Goal: Task Accomplishment & Management: Use online tool/utility

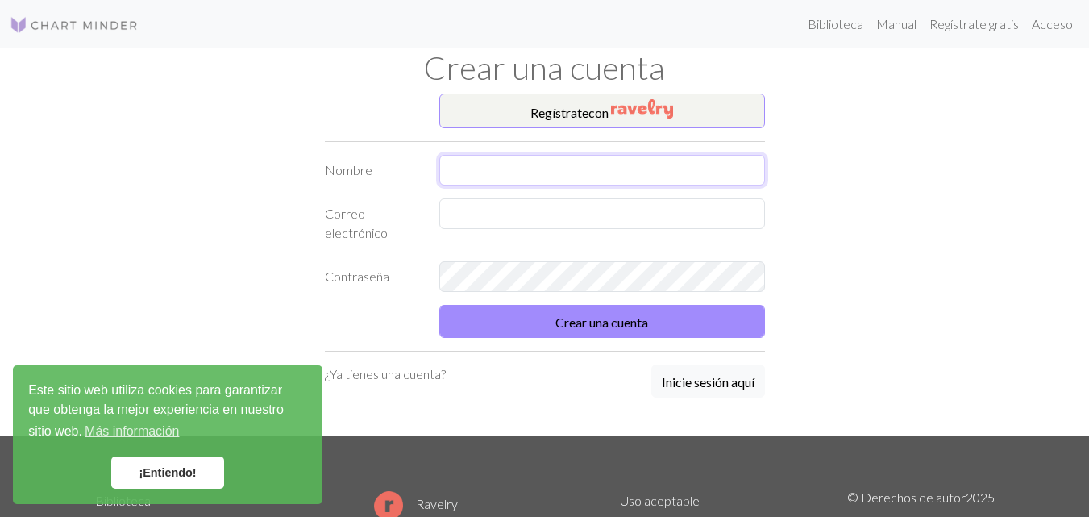
click at [531, 179] on input "text" at bounding box center [602, 170] width 326 height 31
type input "[PERSON_NAME]"
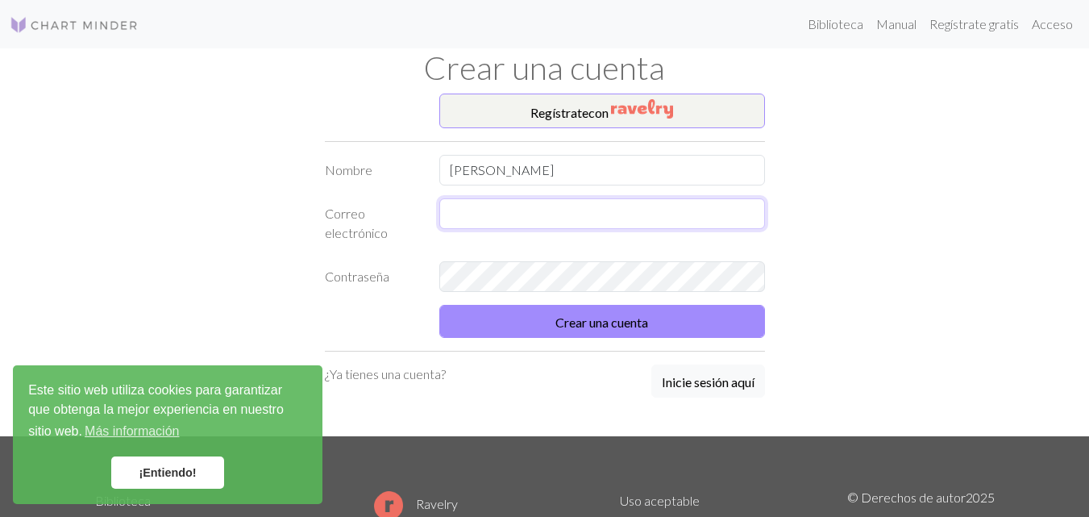
click at [536, 216] on input "text" at bounding box center [602, 213] width 326 height 31
type input "[PERSON_NAME][EMAIL_ADDRESS][PERSON_NAME][DOMAIN_NAME]"
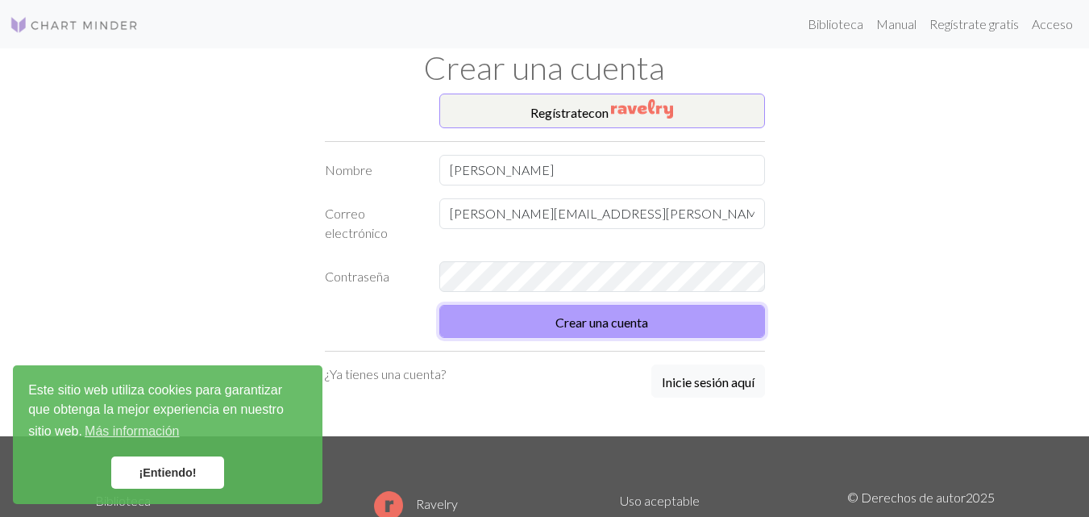
click at [546, 310] on button "Crear una cuenta" at bounding box center [602, 321] width 326 height 33
click at [549, 322] on button "Crear una cuenta" at bounding box center [602, 321] width 326 height 33
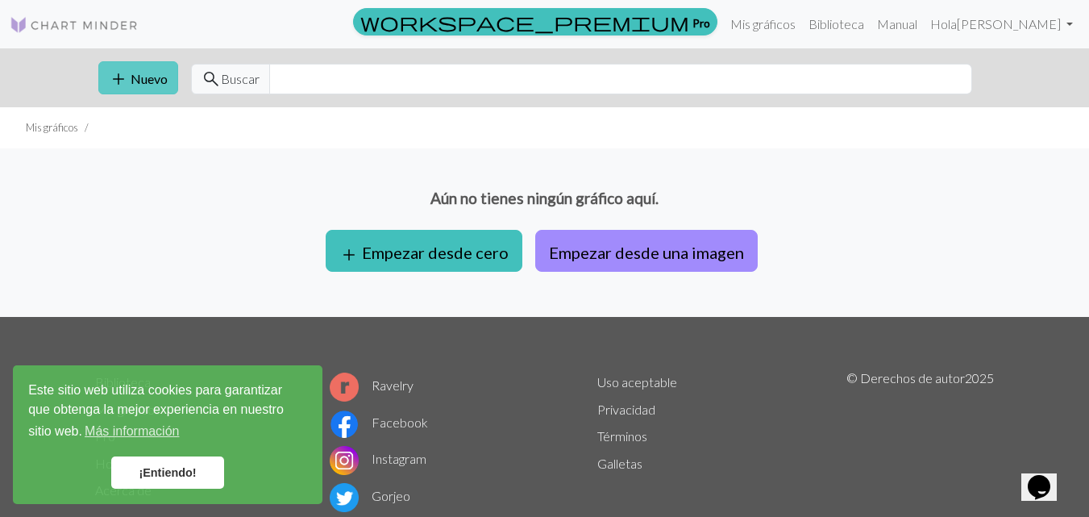
click at [177, 78] on button "add Nuevo" at bounding box center [138, 77] width 80 height 33
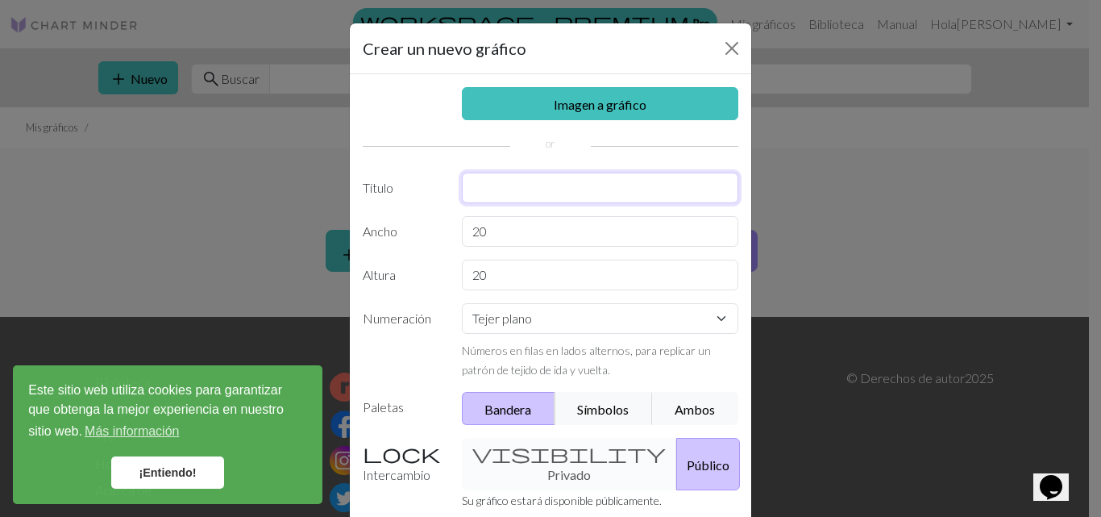
click at [530, 190] on input "text" at bounding box center [600, 188] width 277 height 31
type input "conejo"
click at [657, 314] on select "Tejer plano Tejer en redondo Tejido de encaje [GEOGRAPHIC_DATA][PERSON_NAME]" at bounding box center [600, 318] width 277 height 31
click at [790, 326] on div "Crear un nuevo gráfico Imagen a gráfico Título conejo Ancho 20 Altura 20 Numera…" at bounding box center [550, 258] width 1101 height 517
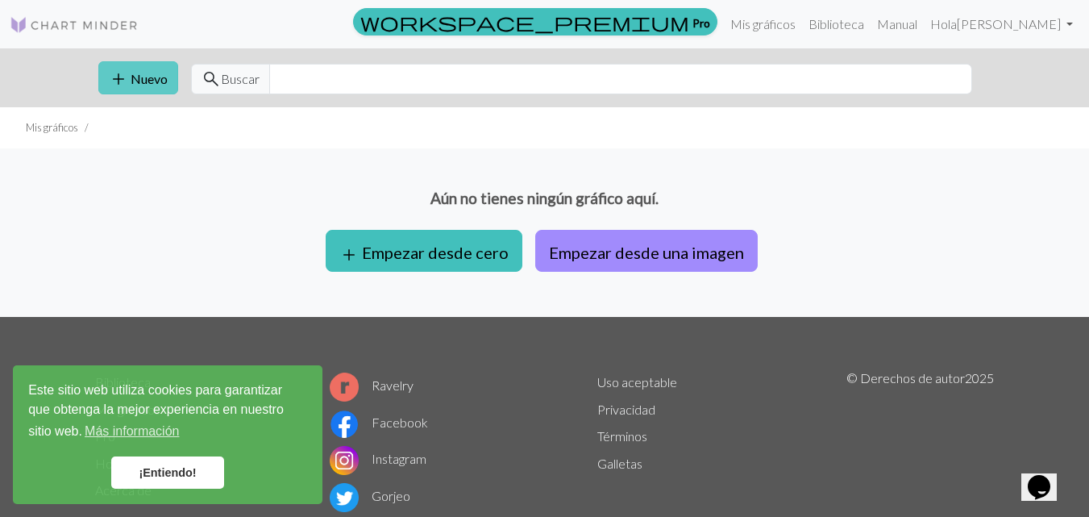
click at [153, 84] on font "Nuevo" at bounding box center [149, 78] width 37 height 15
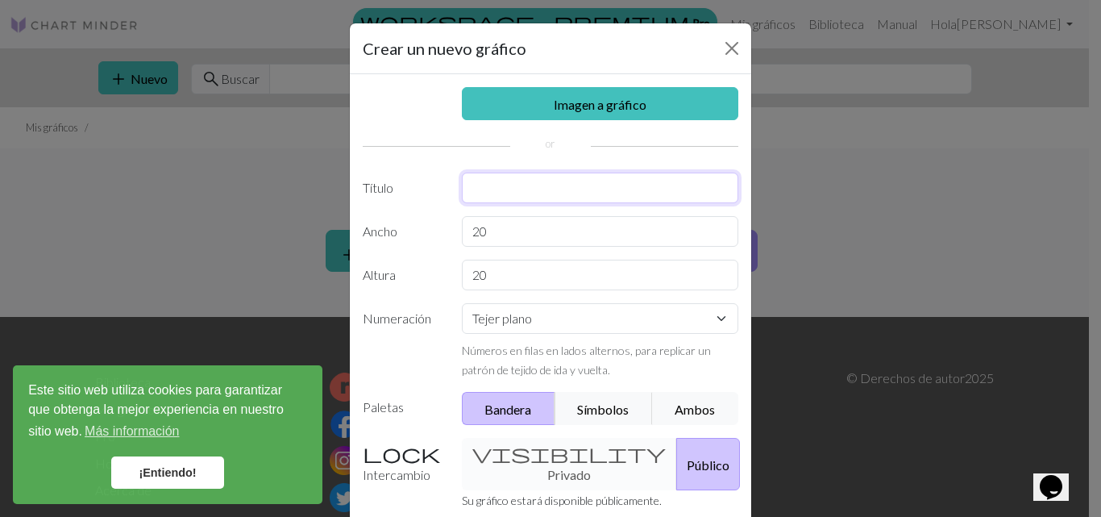
click at [564, 177] on input "text" at bounding box center [600, 188] width 277 height 31
type input "conejo"
click at [574, 459] on div "visibility Privado Público" at bounding box center [600, 464] width 297 height 52
click at [537, 460] on div "visibility Privado Público" at bounding box center [600, 464] width 297 height 52
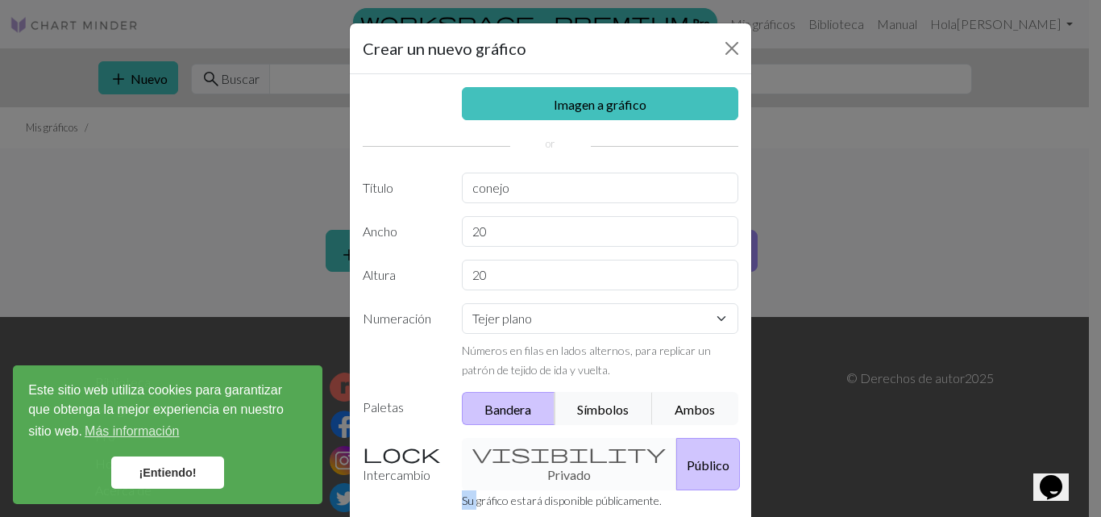
click at [537, 460] on div "visibility Privado Público" at bounding box center [600, 464] width 297 height 52
click at [537, 458] on div "visibility Privado Público" at bounding box center [600, 464] width 297 height 52
click at [680, 479] on button "Público" at bounding box center [708, 464] width 64 height 52
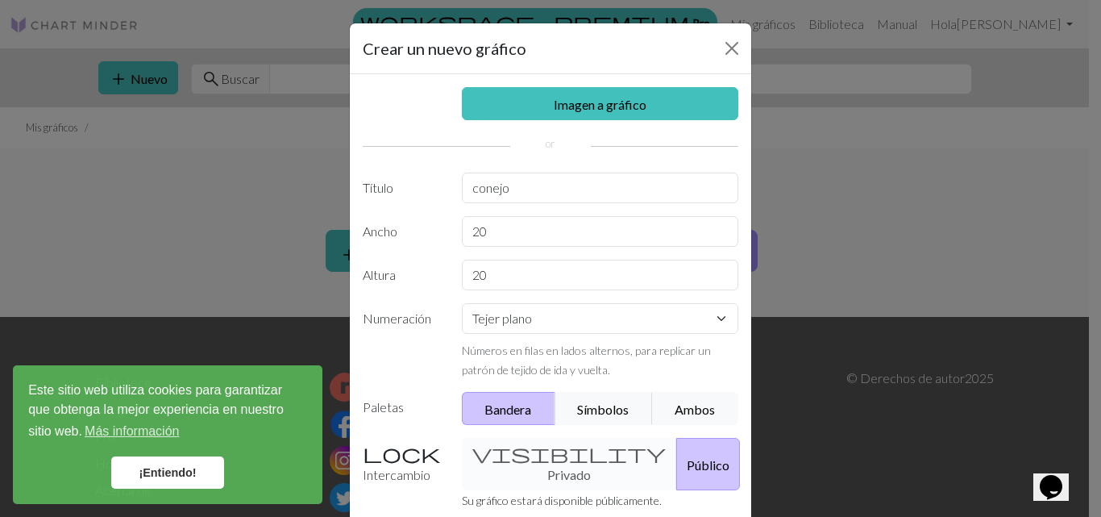
click at [507, 476] on div "visibility Privado Público" at bounding box center [600, 464] width 297 height 52
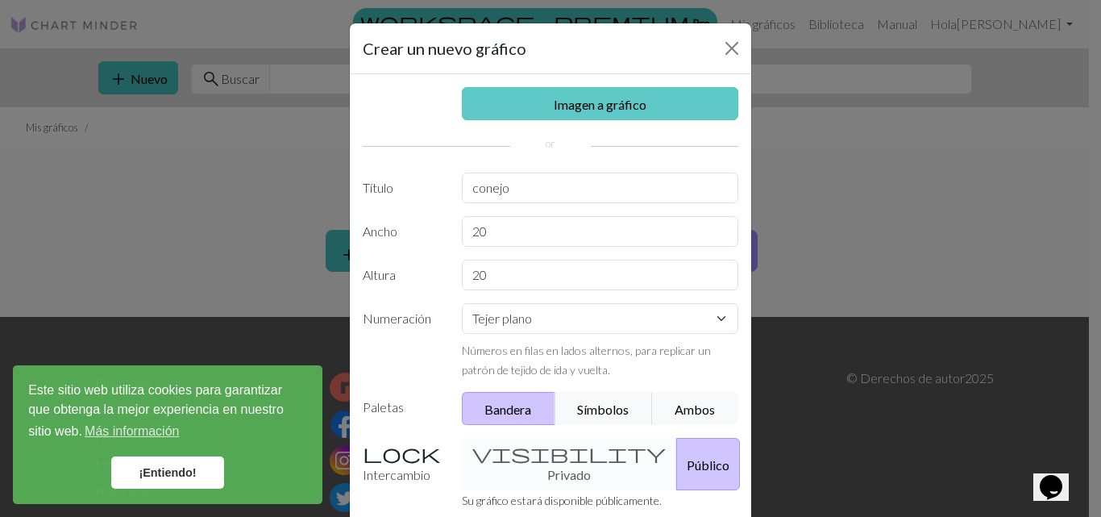
click at [554, 98] on font "Imagen a gráfico" at bounding box center [600, 104] width 93 height 15
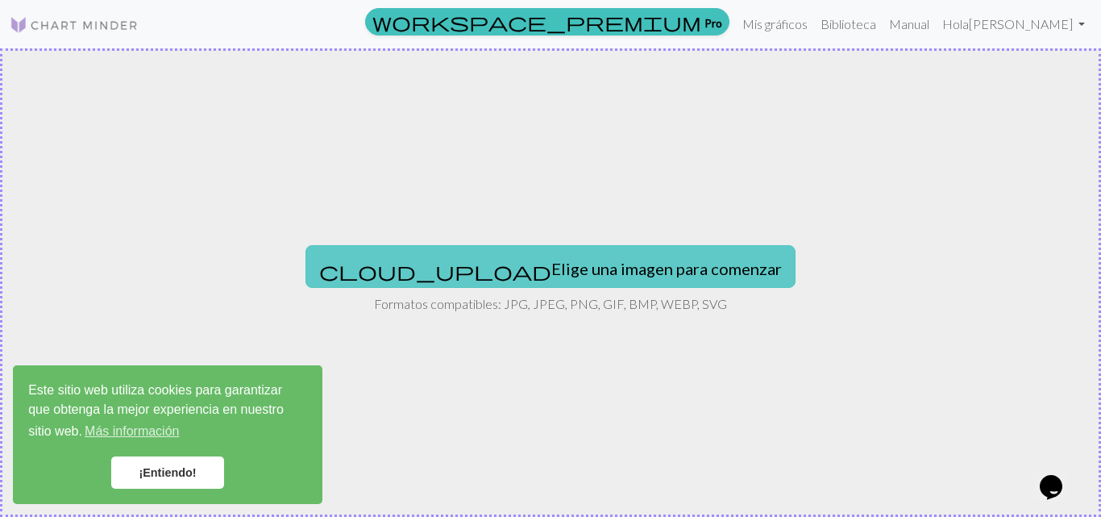
click at [551, 270] on font "Elige una imagen para comenzar" at bounding box center [666, 268] width 231 height 19
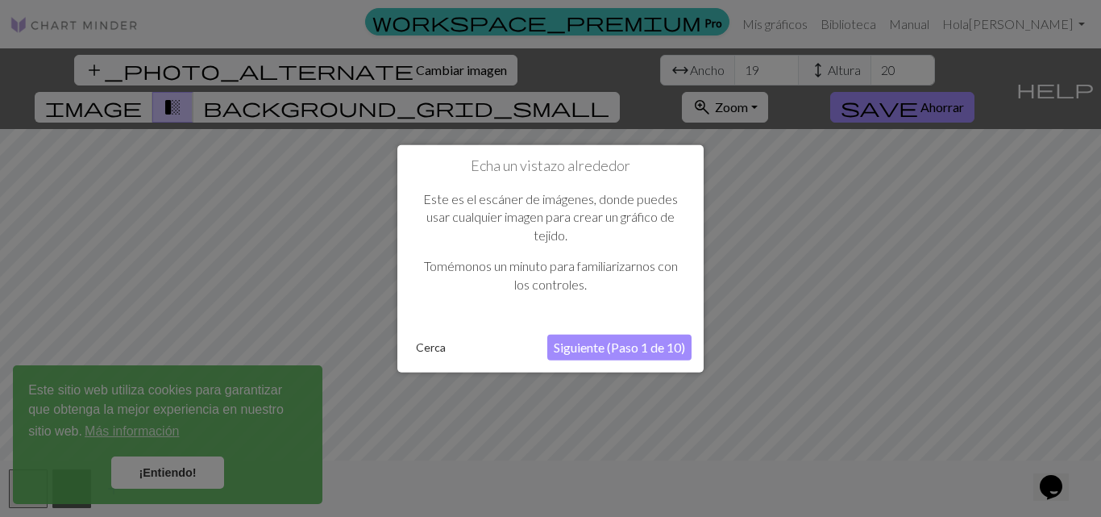
click at [618, 358] on button "Siguiente (Paso 1 de 10)" at bounding box center [619, 348] width 144 height 26
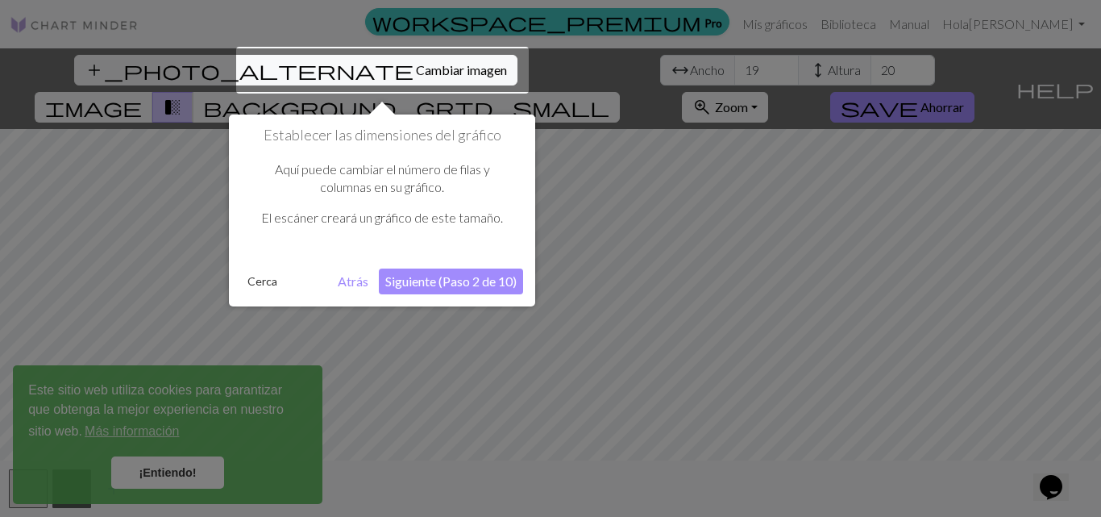
click at [344, 281] on font "Atrás" at bounding box center [353, 280] width 31 height 15
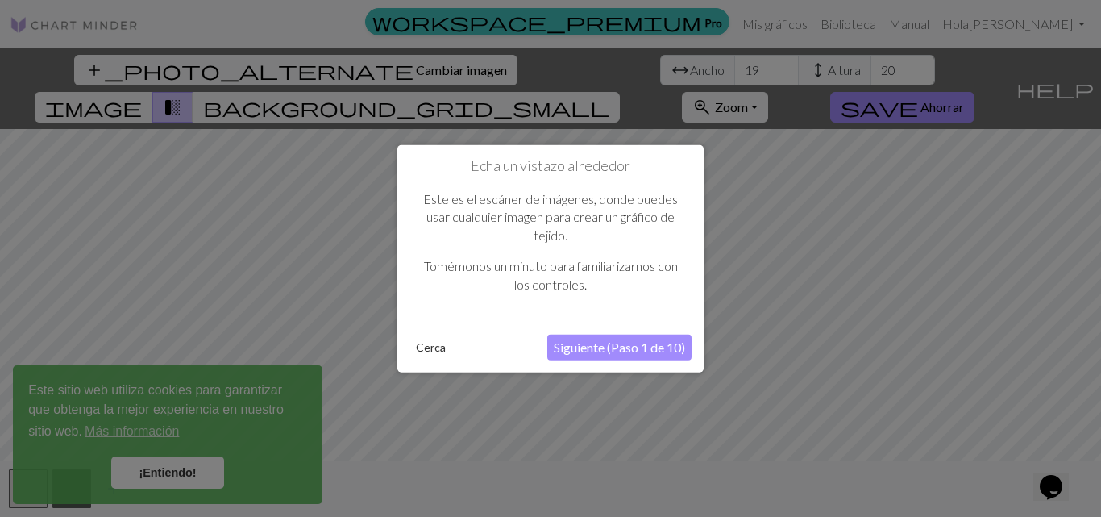
click at [676, 349] on font "Siguiente (Paso 1 de 10)" at bounding box center [619, 346] width 131 height 15
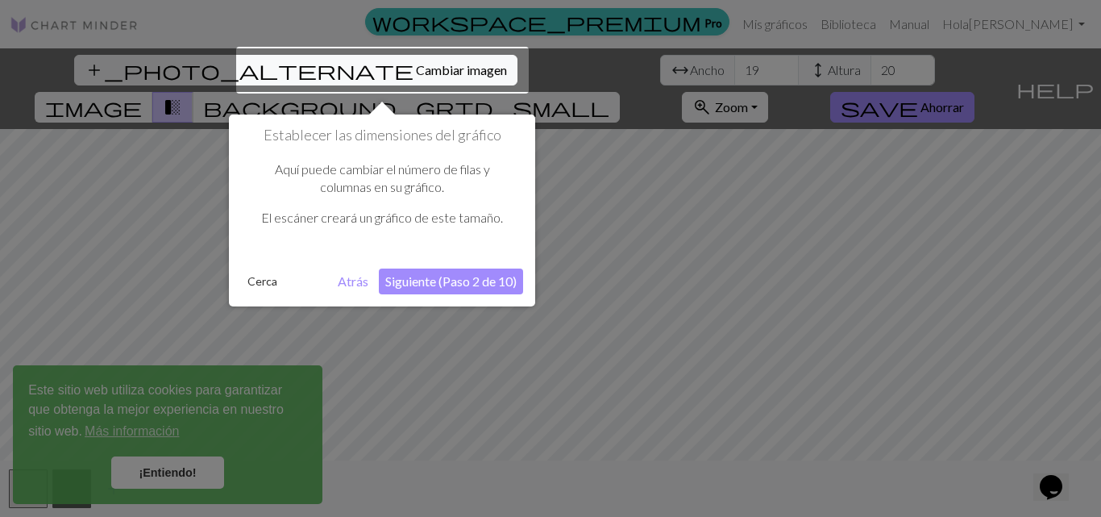
click at [407, 276] on font "Siguiente (Paso 2 de 10)" at bounding box center [450, 280] width 131 height 15
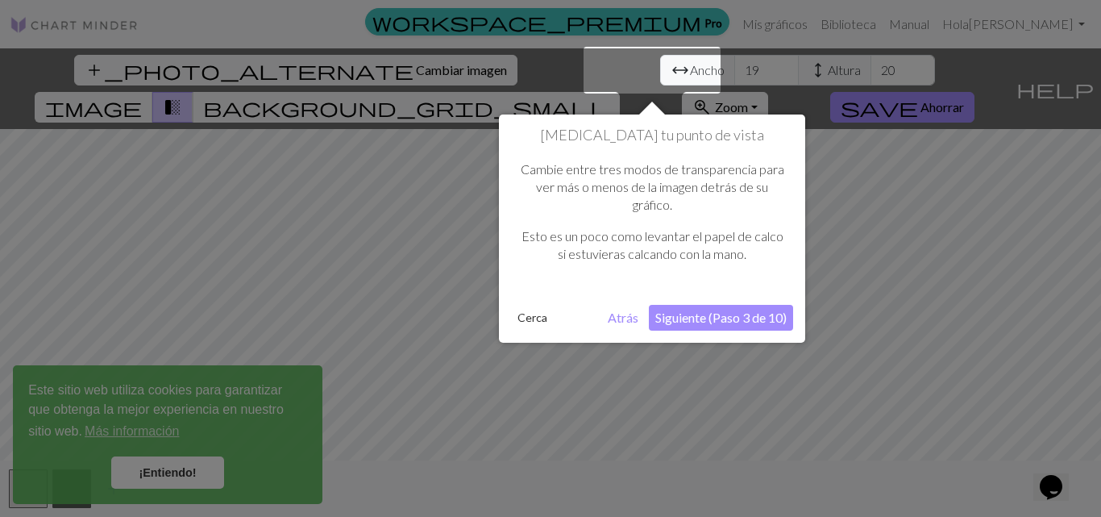
click at [723, 315] on font "Siguiente (Paso 3 de 10)" at bounding box center [720, 317] width 131 height 15
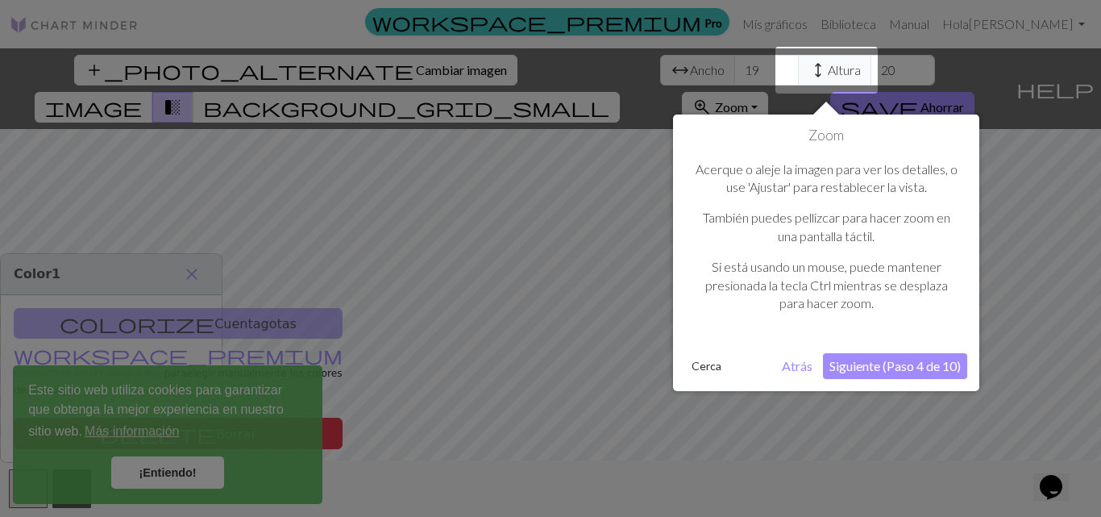
click at [880, 355] on button "Siguiente (Paso 4 de 10)" at bounding box center [895, 366] width 144 height 26
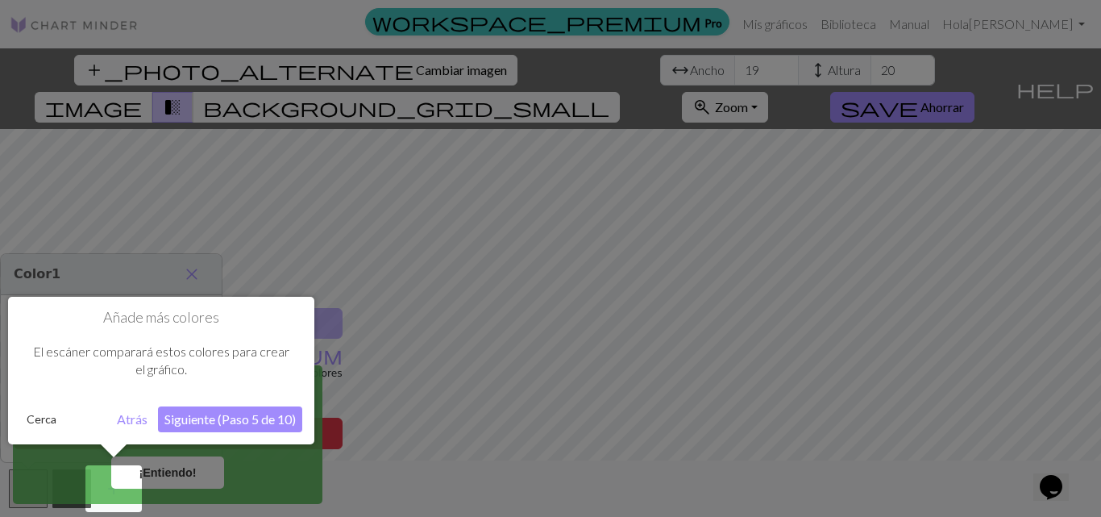
click at [239, 406] on button "Siguiente (Paso 5 de 10)" at bounding box center [230, 419] width 144 height 26
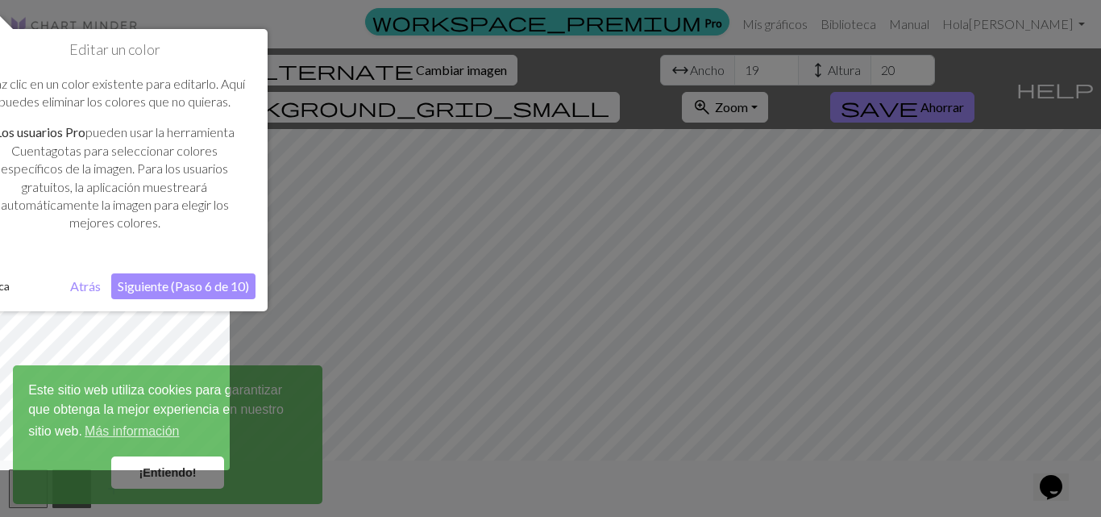
click at [216, 310] on div "Editar un color Haz clic en un color existente para editarlo. Aquí puedes elimi…" at bounding box center [114, 170] width 306 height 282
click at [211, 294] on button "Siguiente (Paso 6 de 10)" at bounding box center [183, 286] width 144 height 26
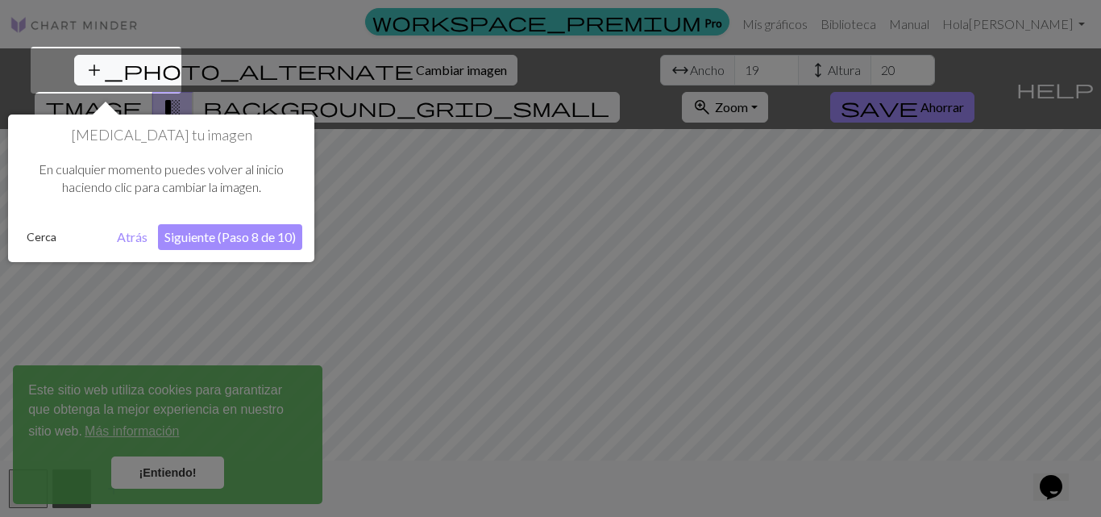
click at [243, 242] on font "Siguiente (Paso 8 de 10)" at bounding box center [229, 236] width 131 height 15
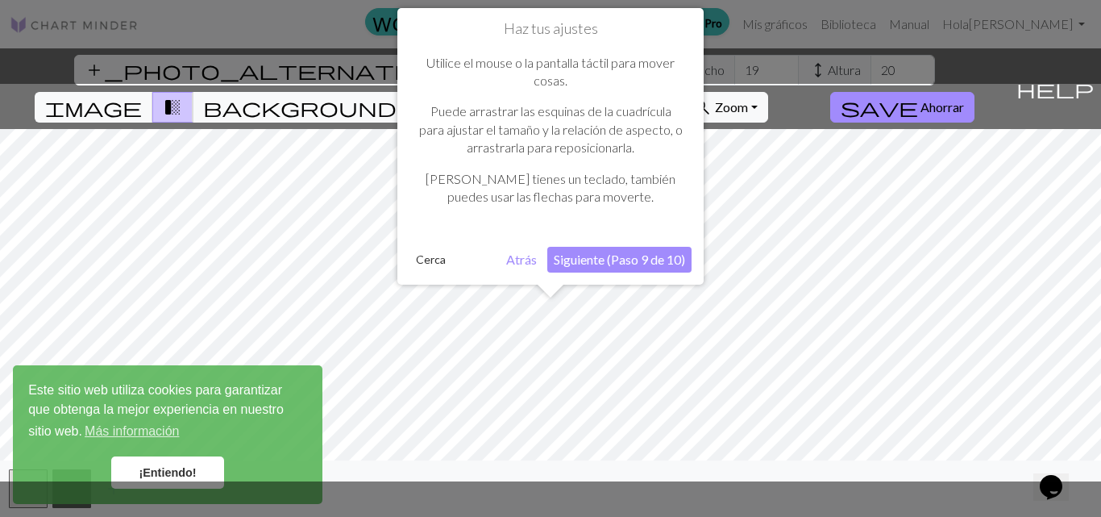
click at [639, 248] on button "Siguiente (Paso 9 de 10)" at bounding box center [619, 260] width 144 height 26
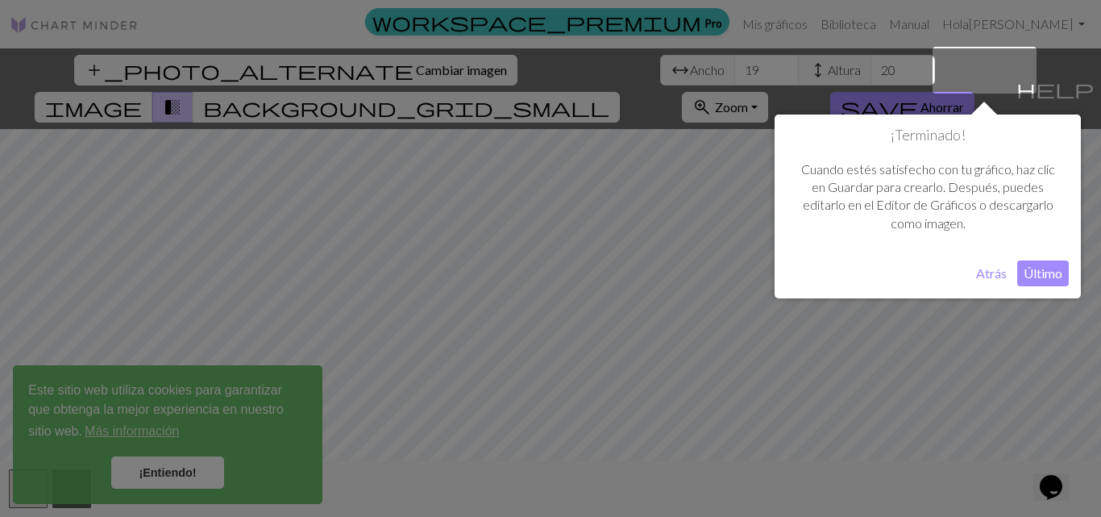
click at [1049, 260] on div "¡Terminado! Cuando [PERSON_NAME] satisfecho con tu gráfico, haz clic en Guardar…" at bounding box center [928, 206] width 306 height 184
click at [1046, 264] on button "Último" at bounding box center [1043, 273] width 52 height 26
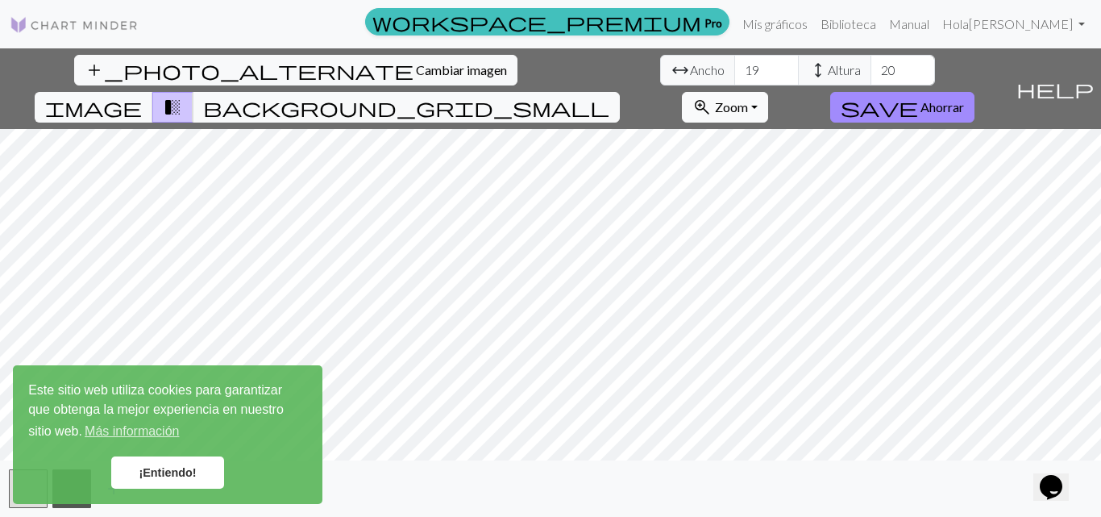
click at [748, 99] on font "Zoom" at bounding box center [731, 106] width 33 height 15
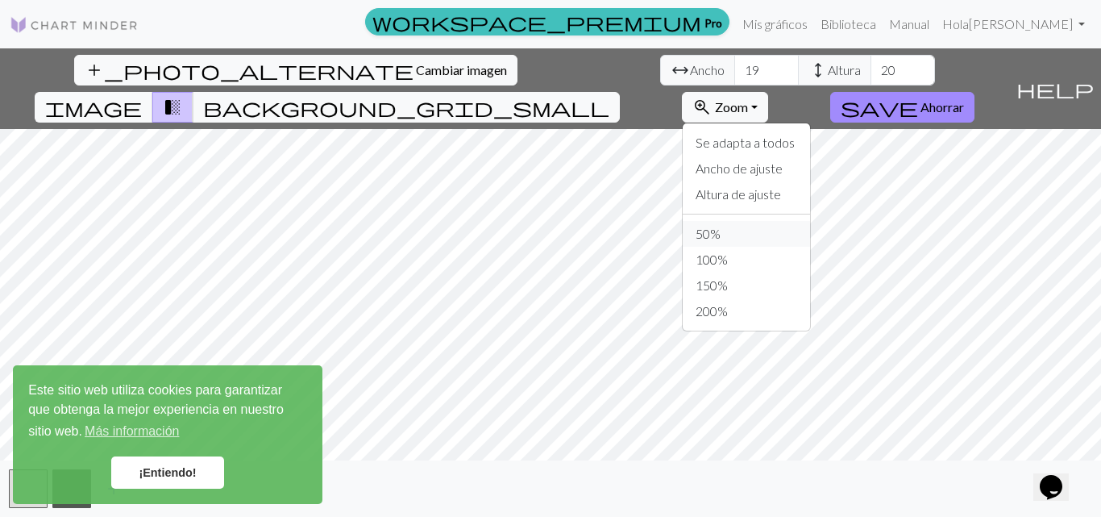
click at [721, 226] on font "50%" at bounding box center [708, 233] width 25 height 15
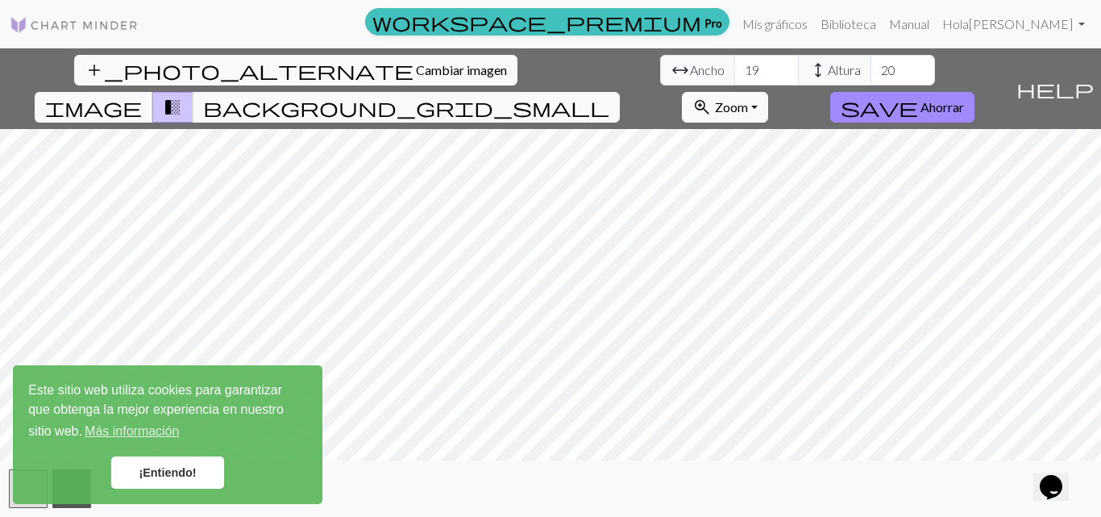
click at [768, 92] on button "zoom_in Zoom Zoom" at bounding box center [725, 107] width 86 height 31
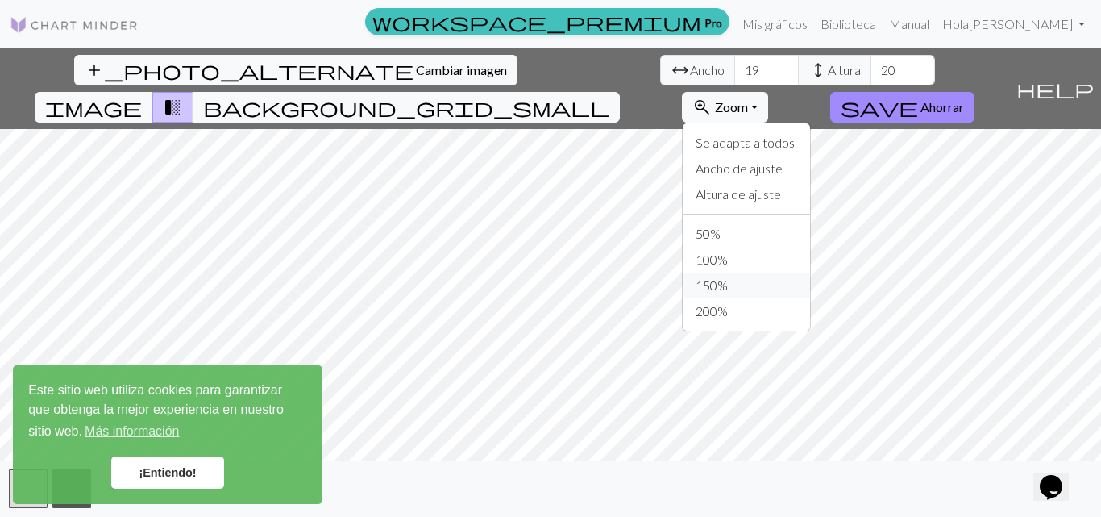
click at [728, 277] on font "150%" at bounding box center [712, 284] width 32 height 15
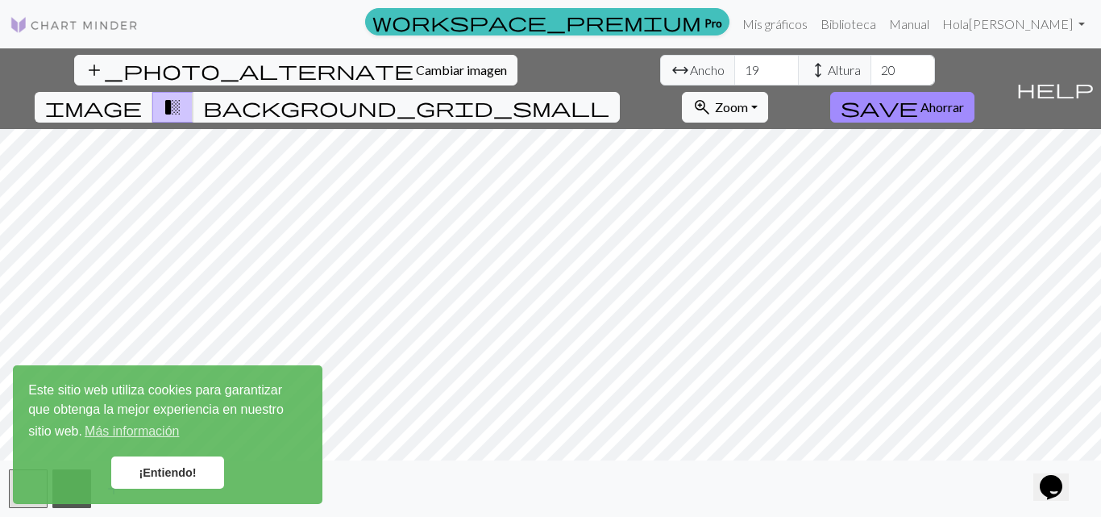
click at [988, 460] on div "add_photo_alternate Cambiar imagen arrow_range Ancho 19 height Altura 20 image …" at bounding box center [550, 282] width 1101 height 468
click at [860, 0] on html "Este sitio web utiliza cookies para garantizar que obtenga la mejor experiencia…" at bounding box center [550, 258] width 1101 height 517
click at [183, 477] on font "¡Entiendo!" at bounding box center [167, 472] width 57 height 13
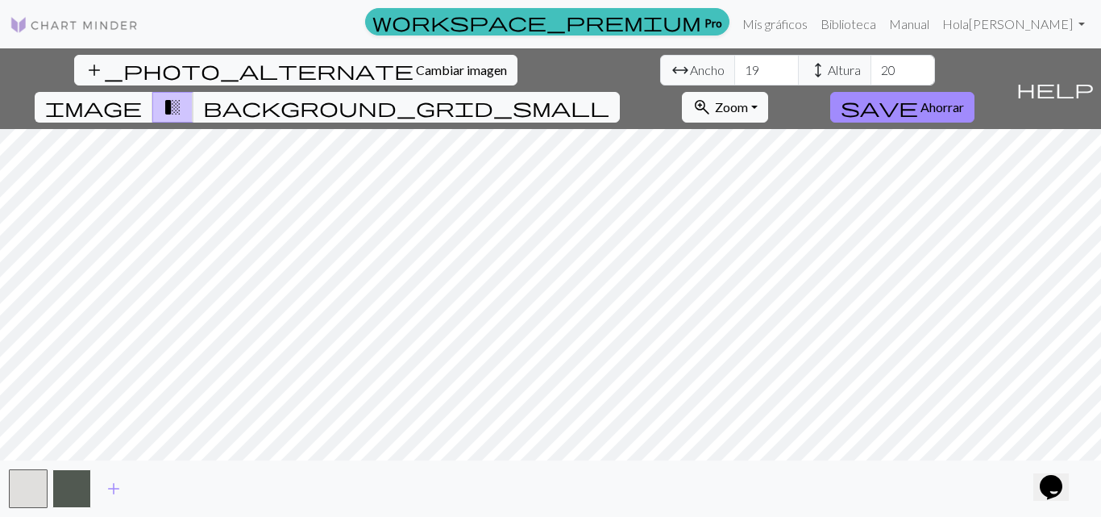
click at [58, 497] on button "button" at bounding box center [71, 488] width 39 height 39
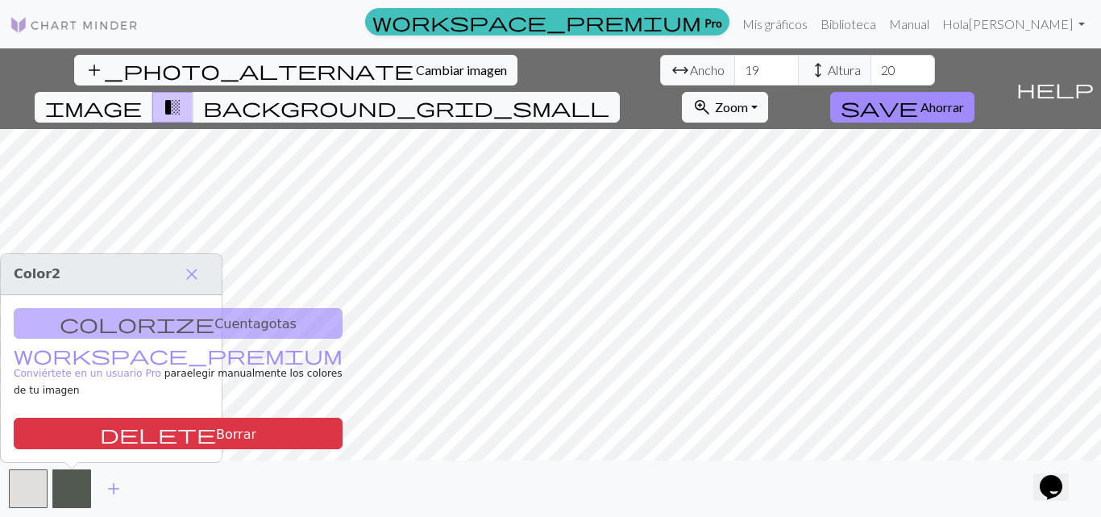
click at [160, 335] on div "colorize Cuentagotas workspace_premium Conviértete en un usuario Pro para elegi…" at bounding box center [111, 379] width 221 height 168
click at [194, 285] on span "close" at bounding box center [191, 274] width 19 height 23
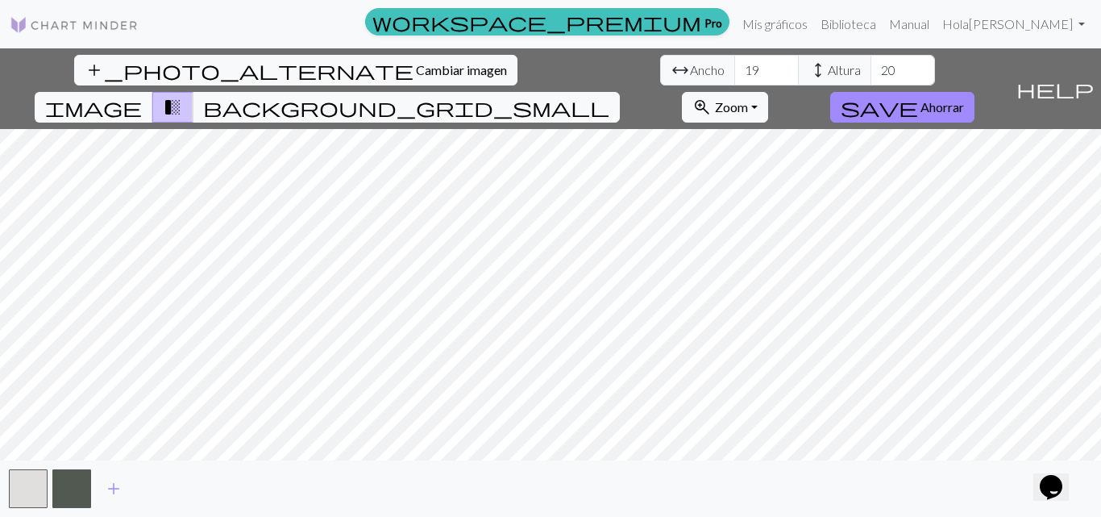
click at [564, 250] on div "add_photo_alternate Cambiar imagen arrow_range Ancho 19 height Altura 20 image …" at bounding box center [550, 282] width 1101 height 468
click at [114, 491] on span "add" at bounding box center [113, 488] width 19 height 23
click at [151, 488] on span "add" at bounding box center [157, 488] width 19 height 23
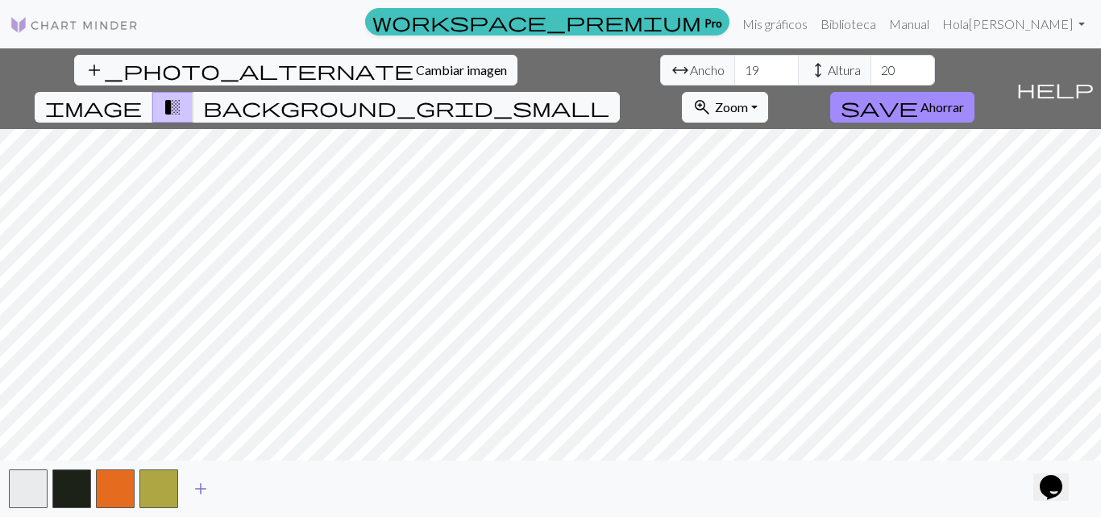
click at [198, 481] on span "add" at bounding box center [200, 488] width 19 height 23
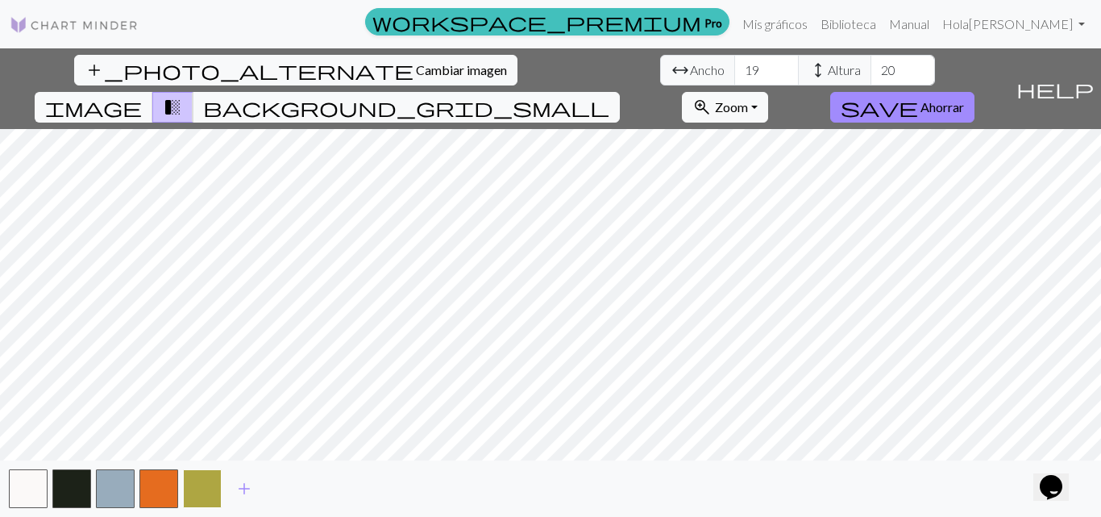
click at [198, 482] on button "button" at bounding box center [202, 488] width 39 height 39
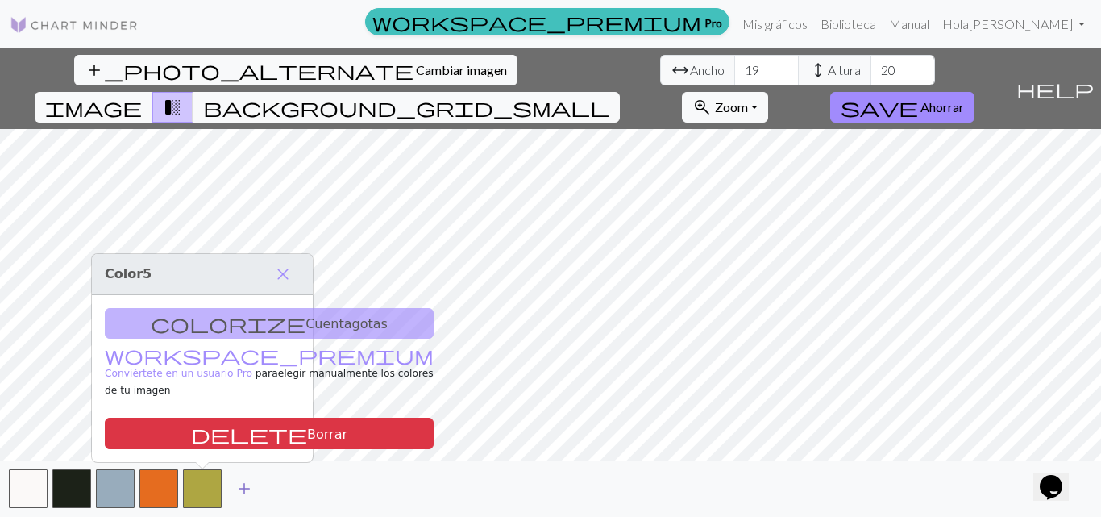
click at [239, 489] on span "add" at bounding box center [244, 488] width 19 height 23
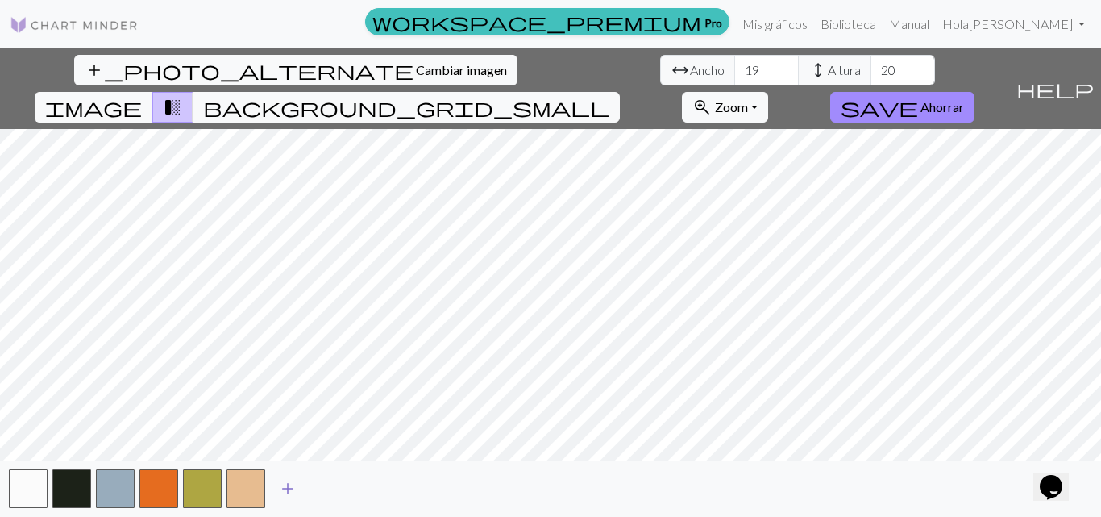
click at [290, 491] on span "add" at bounding box center [287, 488] width 19 height 23
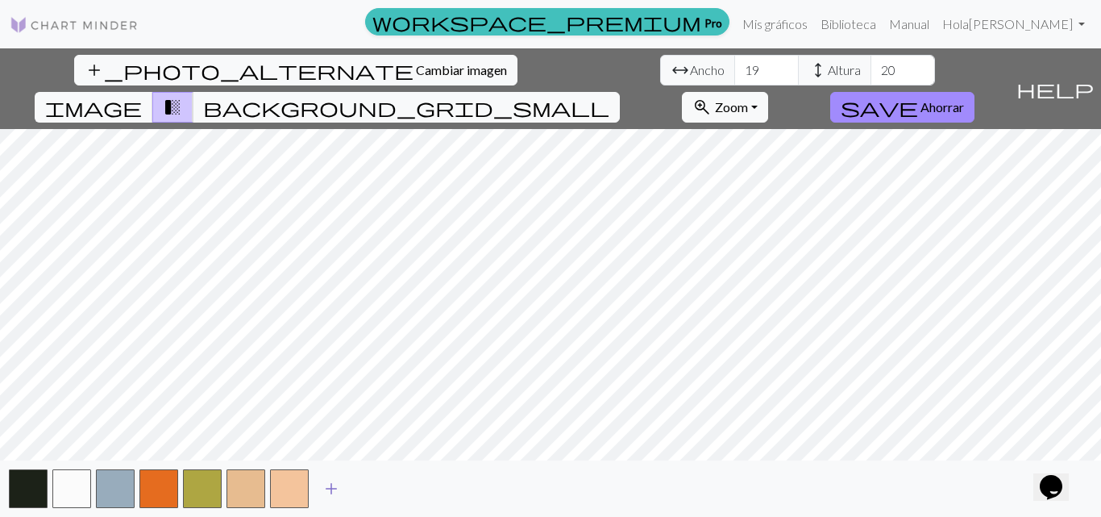
click at [331, 486] on span "add" at bounding box center [331, 488] width 19 height 23
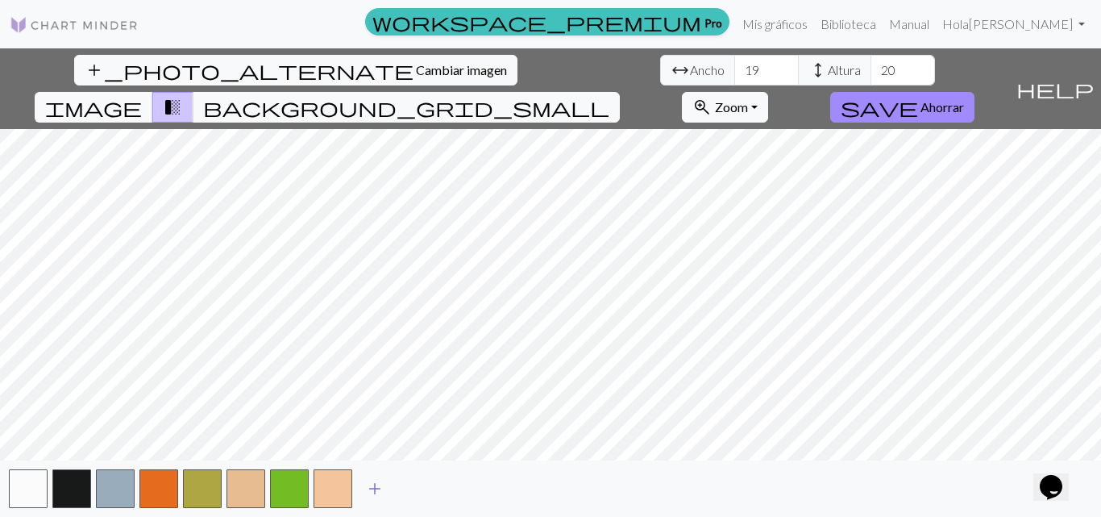
click at [382, 487] on span "add" at bounding box center [374, 488] width 19 height 23
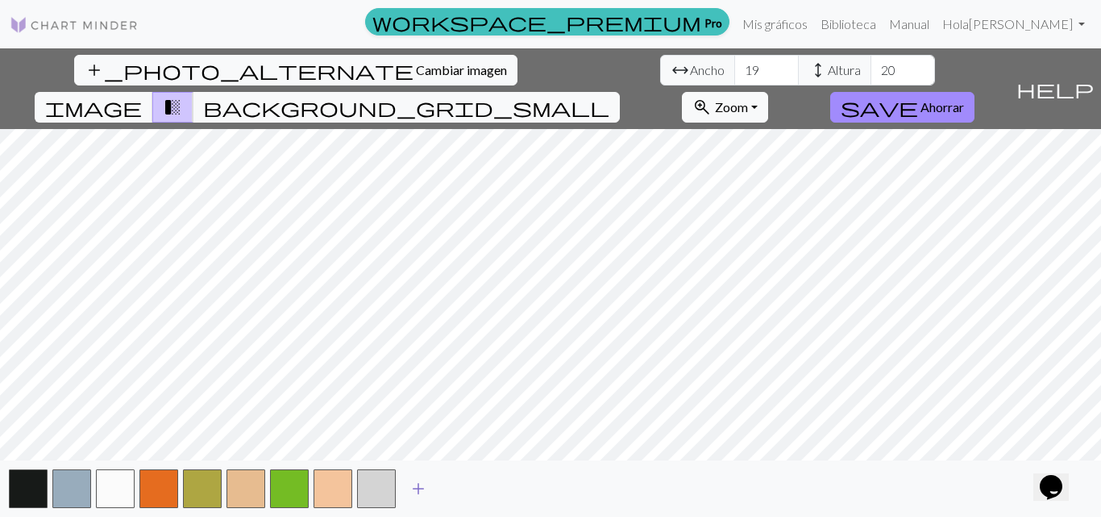
click at [419, 490] on span "add" at bounding box center [418, 488] width 19 height 23
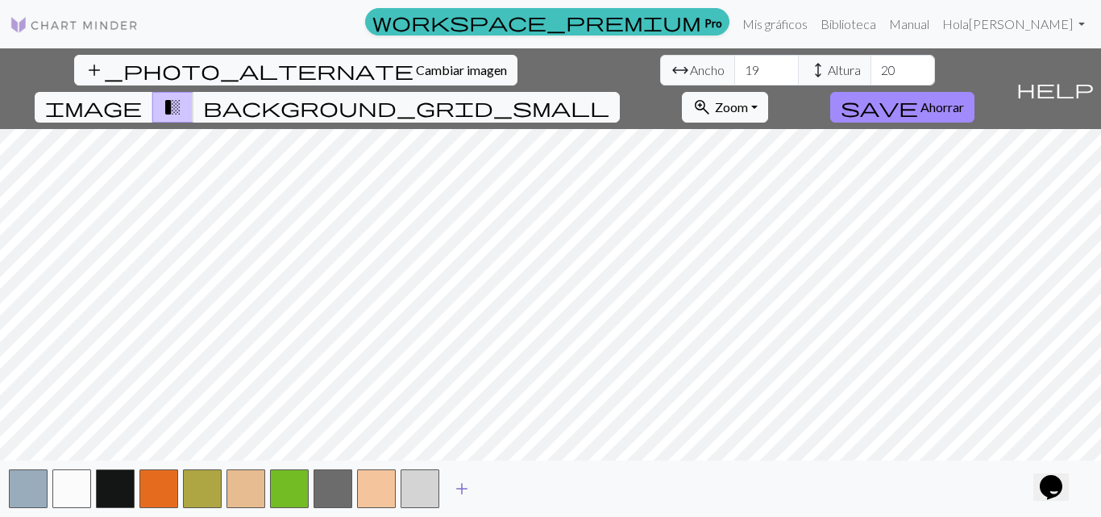
click at [465, 486] on span "add" at bounding box center [461, 488] width 19 height 23
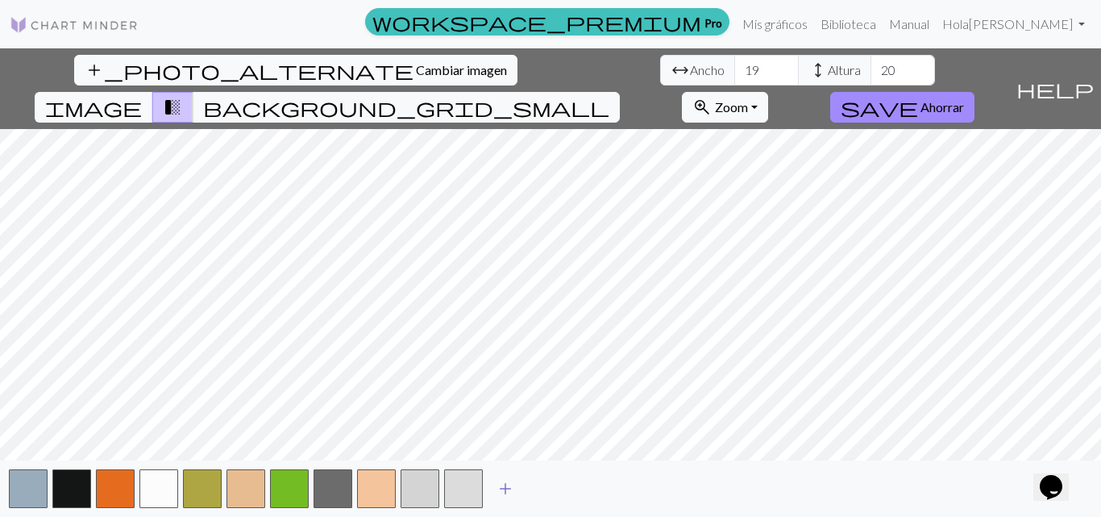
click at [503, 485] on span "add" at bounding box center [505, 488] width 19 height 23
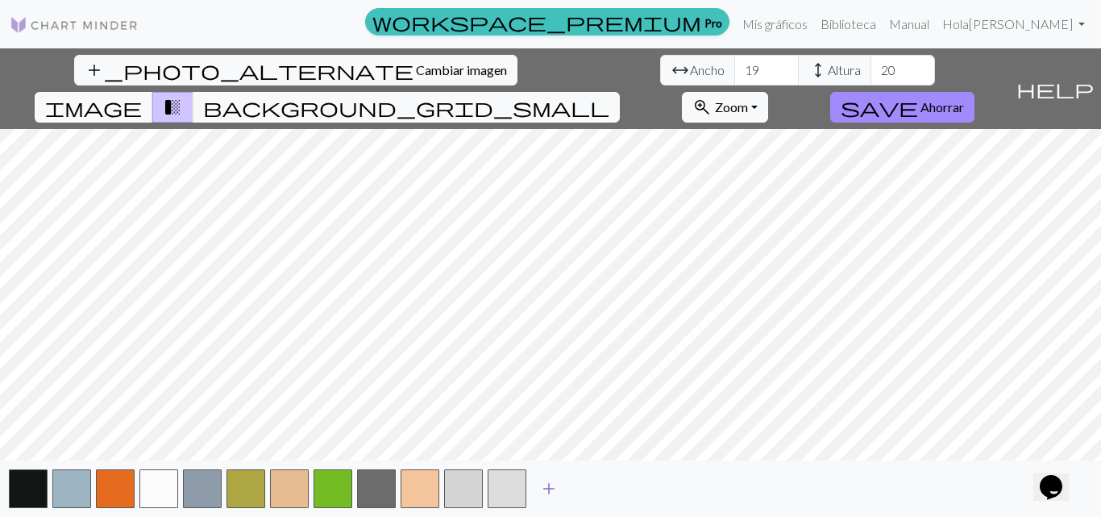
click at [544, 482] on span "add" at bounding box center [548, 488] width 19 height 23
click at [593, 486] on span "add" at bounding box center [592, 488] width 19 height 23
click at [635, 481] on span "add" at bounding box center [635, 488] width 19 height 23
click at [1056, 516] on html "Este sitio web utiliza cookies para garantizar que obtenga la mejor experiencia…" at bounding box center [550, 258] width 1101 height 517
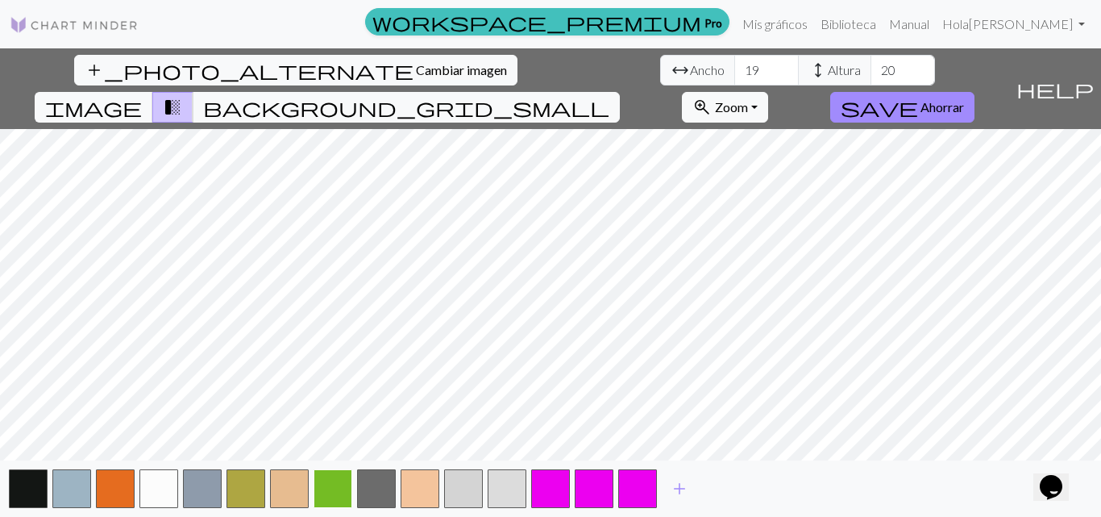
drag, startPoint x: 318, startPoint y: 468, endPoint x: 325, endPoint y: 481, distance: 14.1
click at [325, 481] on div "add" at bounding box center [550, 488] width 1101 height 56
click at [326, 481] on button "button" at bounding box center [333, 488] width 39 height 39
click at [434, 394] on div "add_photo_alternate Cambiar imagen arrow_range Ancho 19 height Altura 20 image …" at bounding box center [550, 282] width 1101 height 468
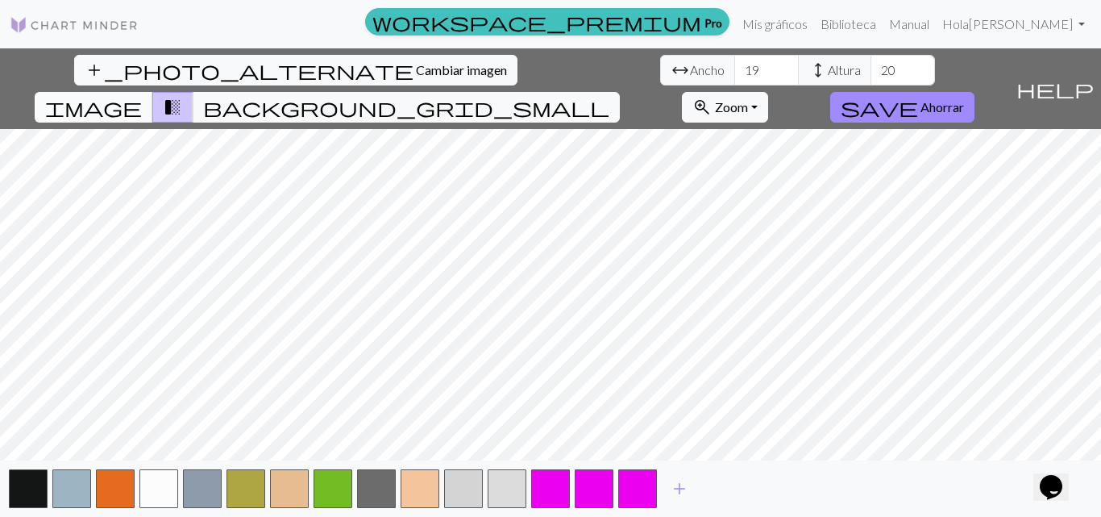
click at [142, 96] on span "image" at bounding box center [93, 107] width 97 height 23
click at [610, 96] on span "background_grid_small" at bounding box center [406, 107] width 406 height 23
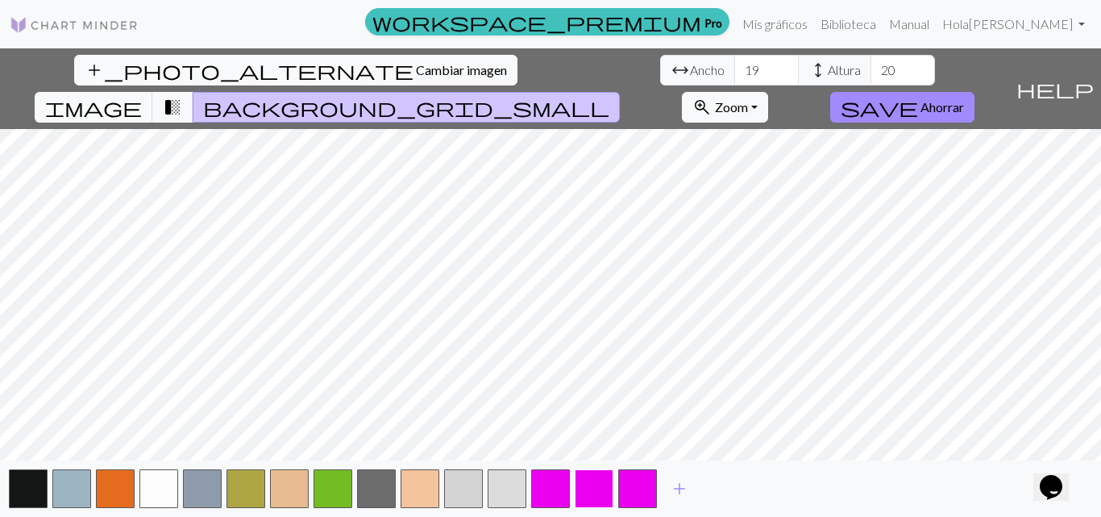
click at [598, 498] on button "button" at bounding box center [594, 488] width 39 height 39
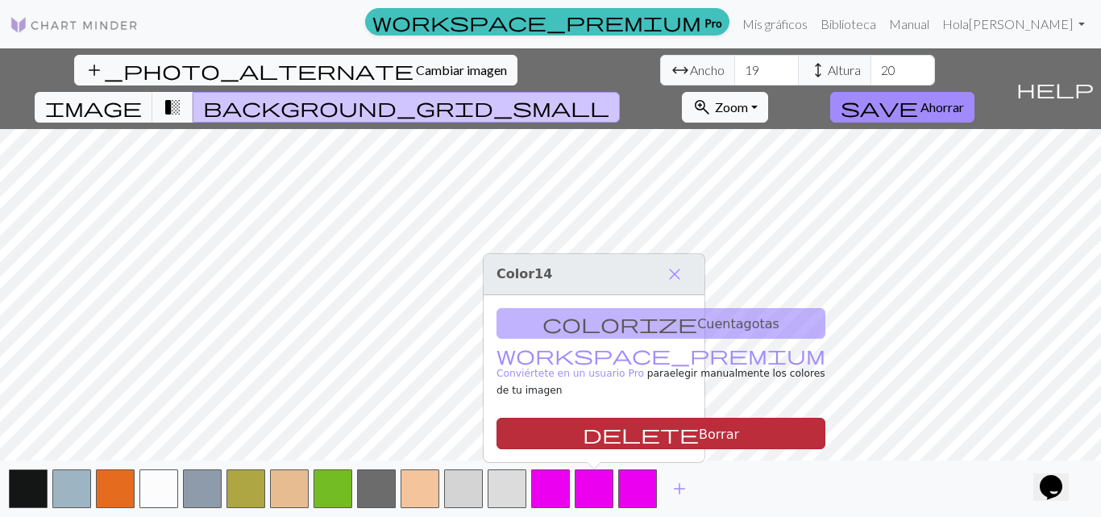
click at [699, 427] on font "Borrar" at bounding box center [719, 433] width 40 height 15
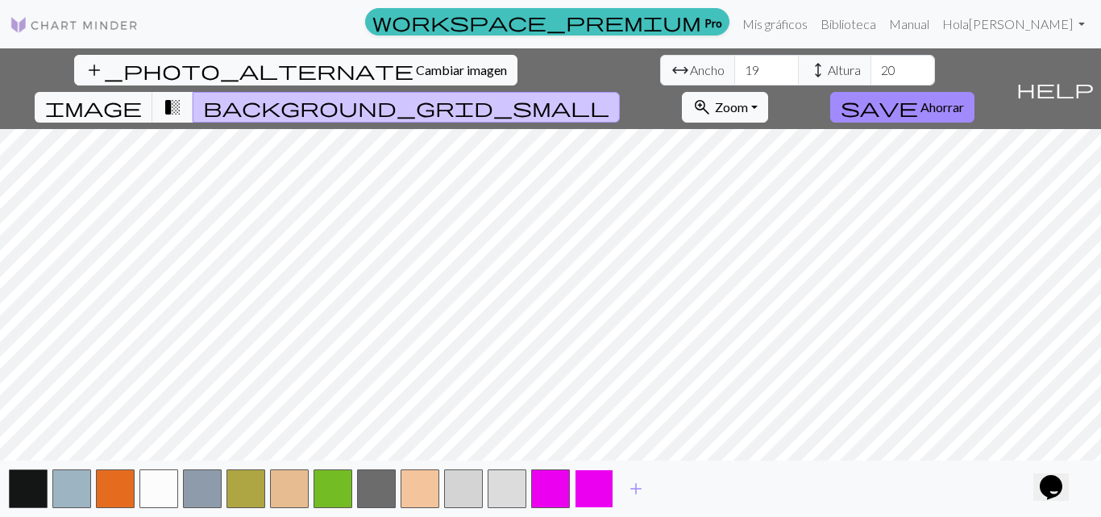
click at [591, 491] on button "button" at bounding box center [594, 488] width 39 height 39
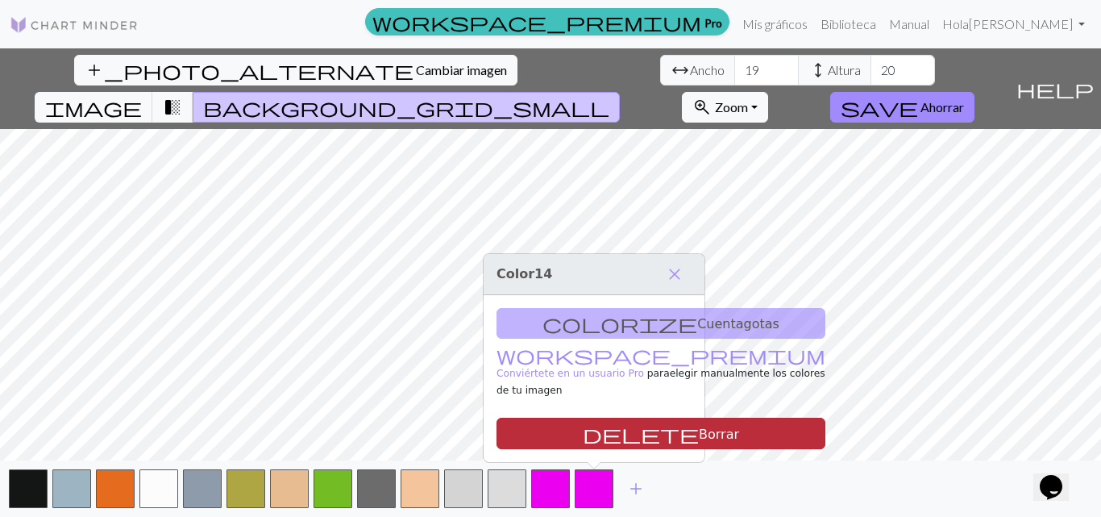
click at [699, 427] on font "Borrar" at bounding box center [719, 433] width 40 height 15
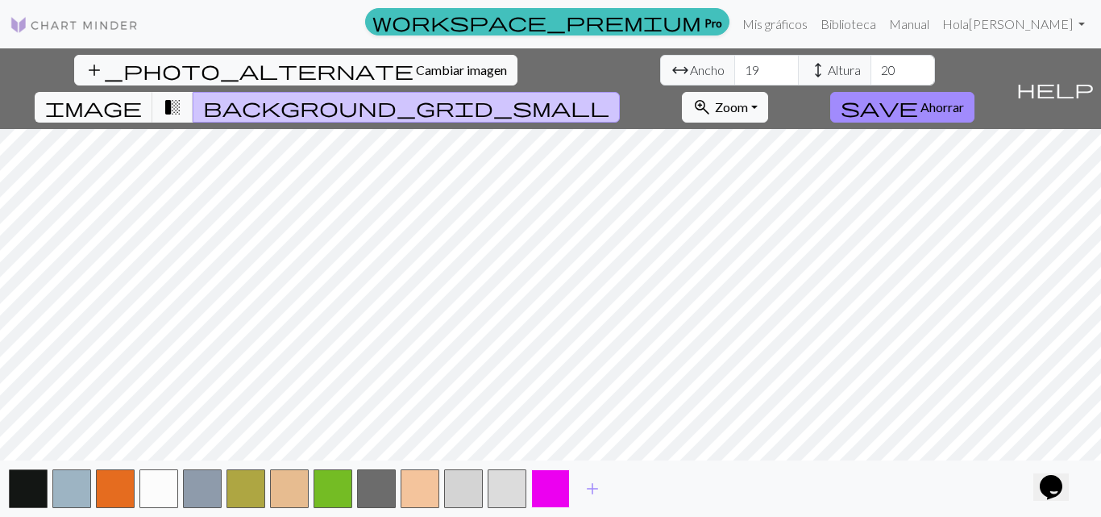
click at [561, 489] on button "button" at bounding box center [550, 488] width 39 height 39
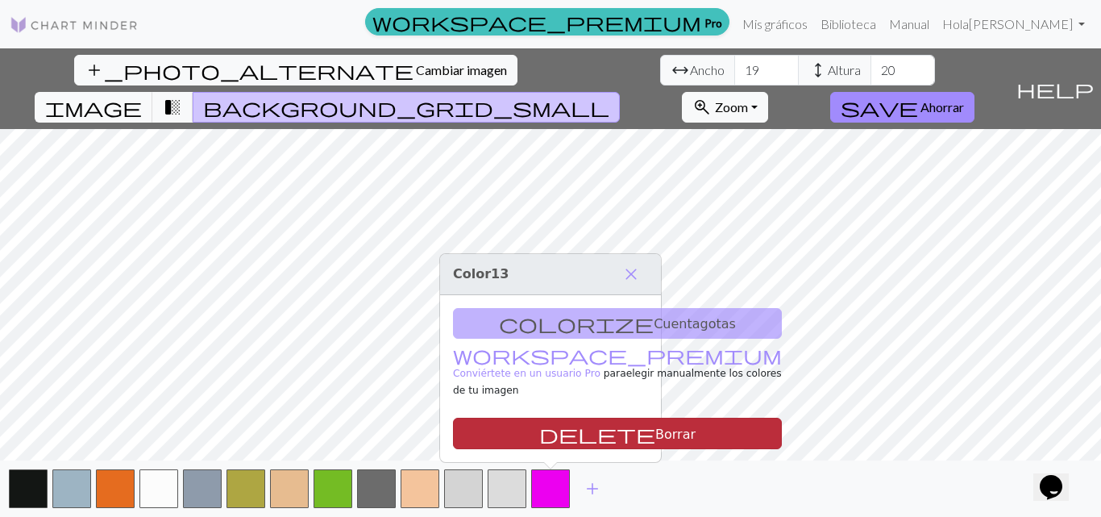
click at [566, 443] on button "delete Borrar" at bounding box center [617, 433] width 329 height 31
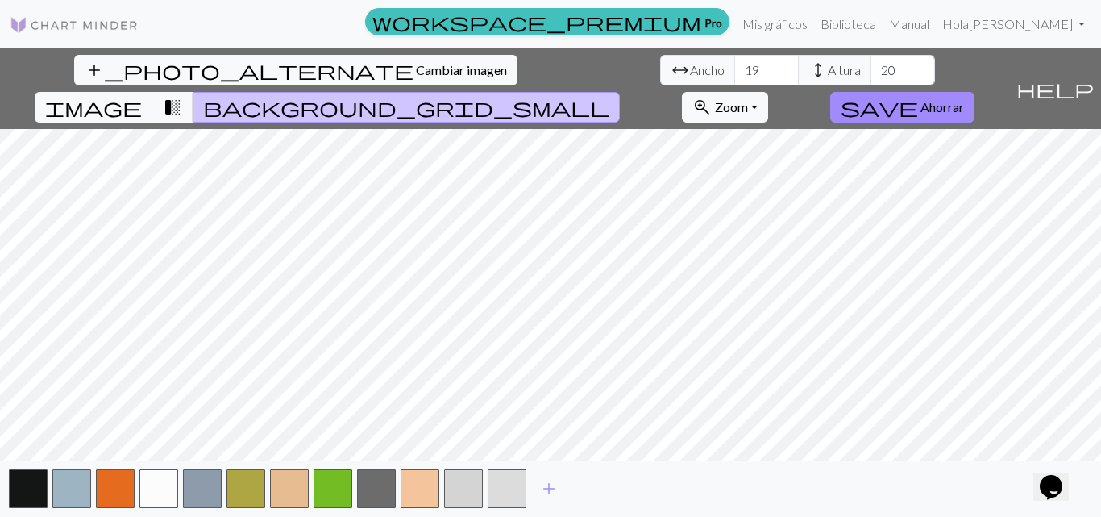
drag, startPoint x: 587, startPoint y: 481, endPoint x: 622, endPoint y: 475, distance: 35.3
click at [626, 477] on div "add" at bounding box center [550, 488] width 1101 height 56
click at [142, 96] on span "image" at bounding box center [93, 107] width 97 height 23
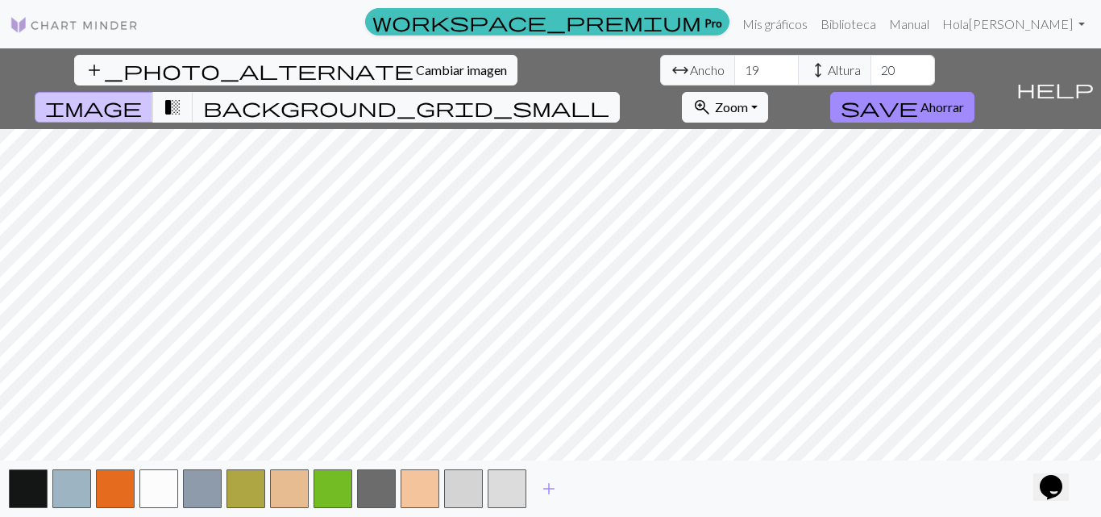
click at [671, 77] on span "arrow_range" at bounding box center [680, 70] width 19 height 23
click at [734, 77] on input "18" at bounding box center [766, 70] width 64 height 31
click at [734, 77] on input "17" at bounding box center [766, 70] width 64 height 31
click at [734, 77] on input "16" at bounding box center [766, 70] width 64 height 31
click at [734, 67] on input "17" at bounding box center [766, 70] width 64 height 31
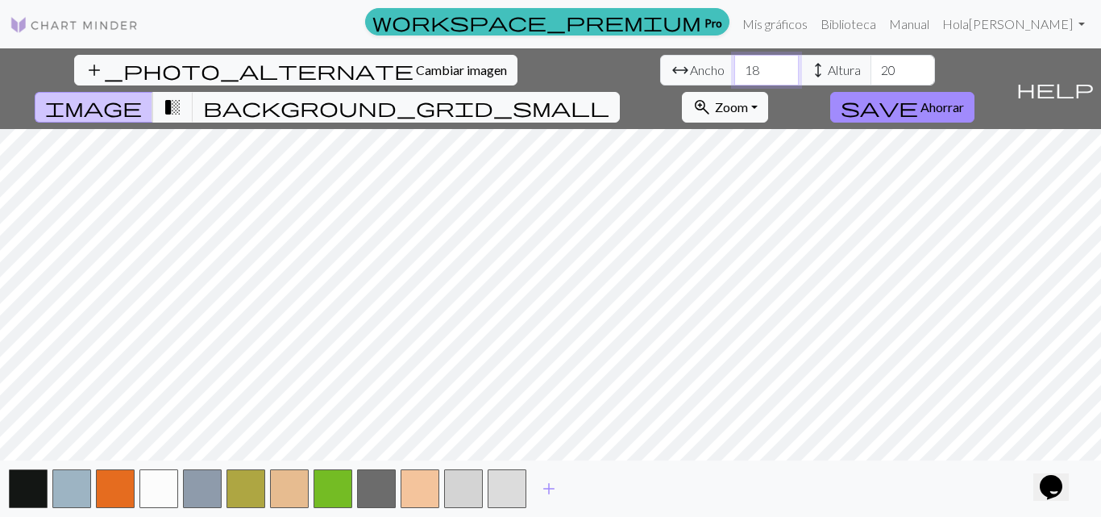
click at [734, 66] on input "18" at bounding box center [766, 70] width 64 height 31
click at [734, 64] on input "19" at bounding box center [766, 70] width 64 height 31
click at [734, 64] on input "20" at bounding box center [766, 70] width 64 height 31
click at [734, 62] on input "21" at bounding box center [766, 70] width 64 height 31
click at [734, 62] on input "22" at bounding box center [766, 70] width 64 height 31
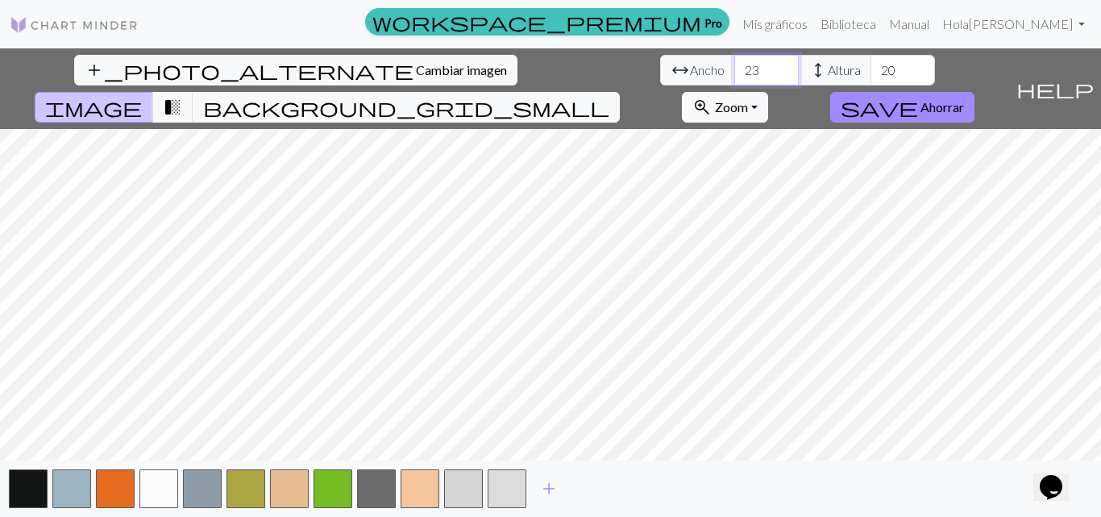
click at [734, 59] on input "23" at bounding box center [766, 70] width 64 height 31
click at [734, 57] on input "23" at bounding box center [766, 70] width 64 height 31
click at [734, 55] on input "23" at bounding box center [766, 70] width 64 height 31
click at [370, 52] on div "add_photo_alternate Cambiar imagen arrow_range Ancho 23 height Altura 20 image …" at bounding box center [504, 88] width 1009 height 81
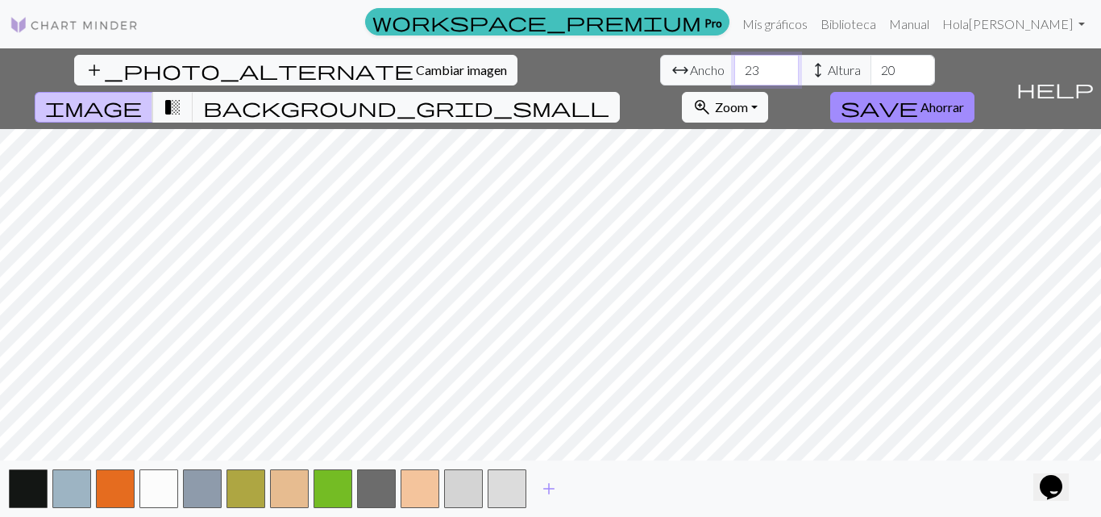
click at [371, 60] on div "add_photo_alternate Cambiar imagen arrow_range Ancho 23 height Altura 20 image …" at bounding box center [504, 88] width 1009 height 81
click at [734, 65] on input "24" at bounding box center [766, 70] width 64 height 31
click at [734, 65] on input "25" at bounding box center [766, 70] width 64 height 31
click at [734, 65] on input "26" at bounding box center [766, 70] width 64 height 31
click at [734, 65] on input "27" at bounding box center [766, 70] width 64 height 31
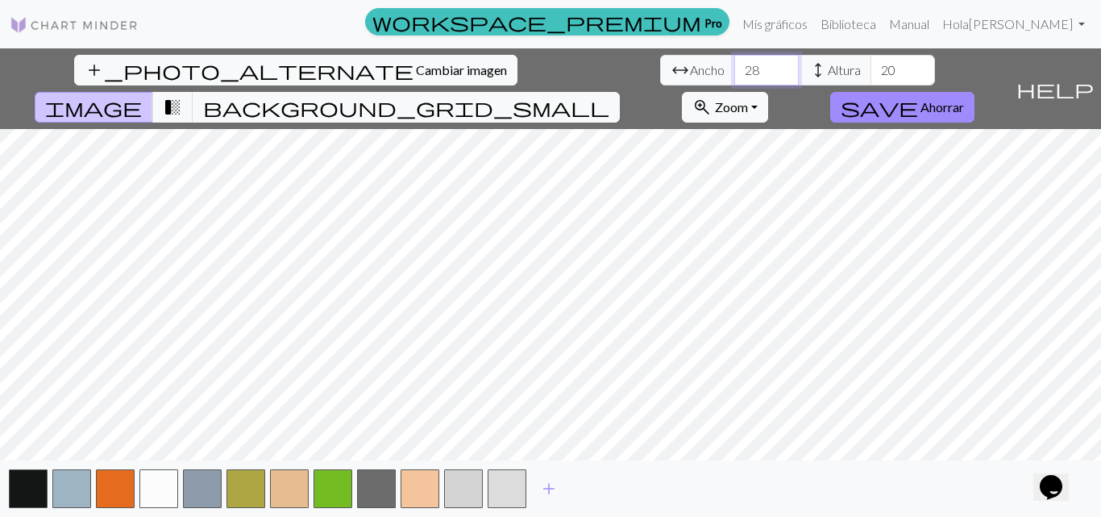
click at [734, 65] on input "28" at bounding box center [766, 70] width 64 height 31
click at [734, 66] on input "29" at bounding box center [766, 70] width 64 height 31
click at [734, 66] on input "30" at bounding box center [766, 70] width 64 height 31
click at [734, 66] on input "31" at bounding box center [766, 70] width 64 height 31
click at [734, 66] on input "32" at bounding box center [766, 70] width 64 height 31
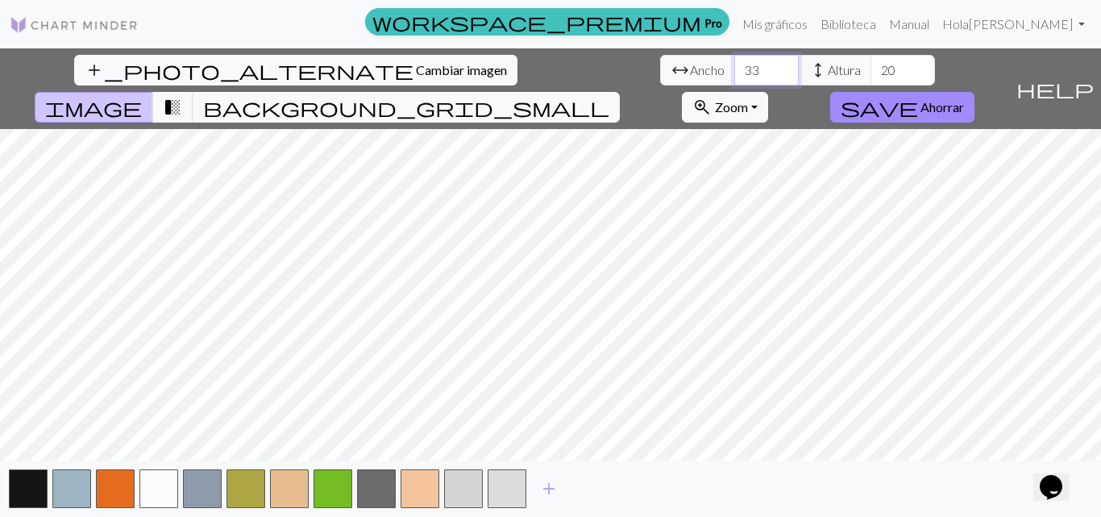
click at [734, 66] on input "33" at bounding box center [766, 70] width 64 height 31
click at [734, 66] on input "34" at bounding box center [766, 70] width 64 height 31
click at [734, 66] on input "35" at bounding box center [766, 70] width 64 height 31
click at [734, 66] on input "36" at bounding box center [766, 70] width 64 height 31
click at [734, 66] on input "37" at bounding box center [766, 70] width 64 height 31
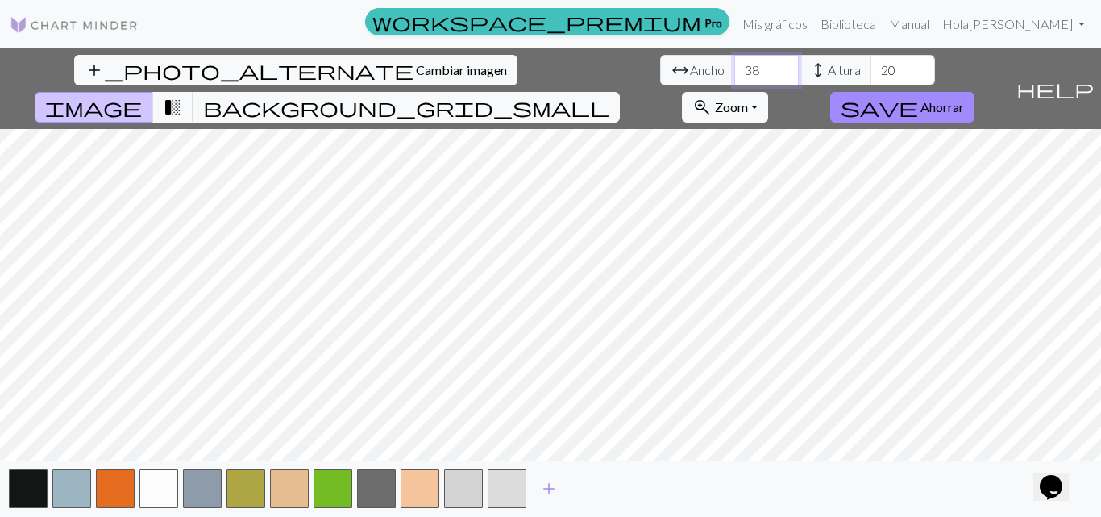
click at [734, 66] on input "38" at bounding box center [766, 70] width 64 height 31
click at [734, 66] on input "39" at bounding box center [766, 70] width 64 height 31
click at [734, 65] on input "40" at bounding box center [766, 70] width 64 height 31
type input "41"
click at [734, 65] on input "41" at bounding box center [766, 70] width 64 height 31
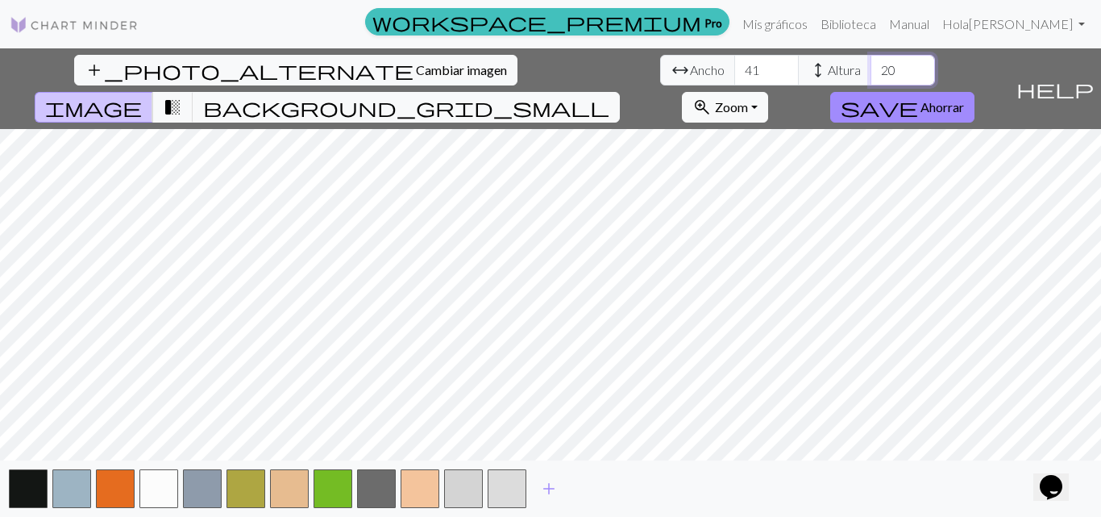
click at [871, 78] on input "20" at bounding box center [903, 70] width 64 height 31
click at [871, 64] on input "21" at bounding box center [903, 70] width 64 height 31
click at [871, 64] on input "22" at bounding box center [903, 70] width 64 height 31
click at [871, 62] on input "23" at bounding box center [903, 70] width 64 height 31
click at [871, 60] on input "24" at bounding box center [903, 70] width 64 height 31
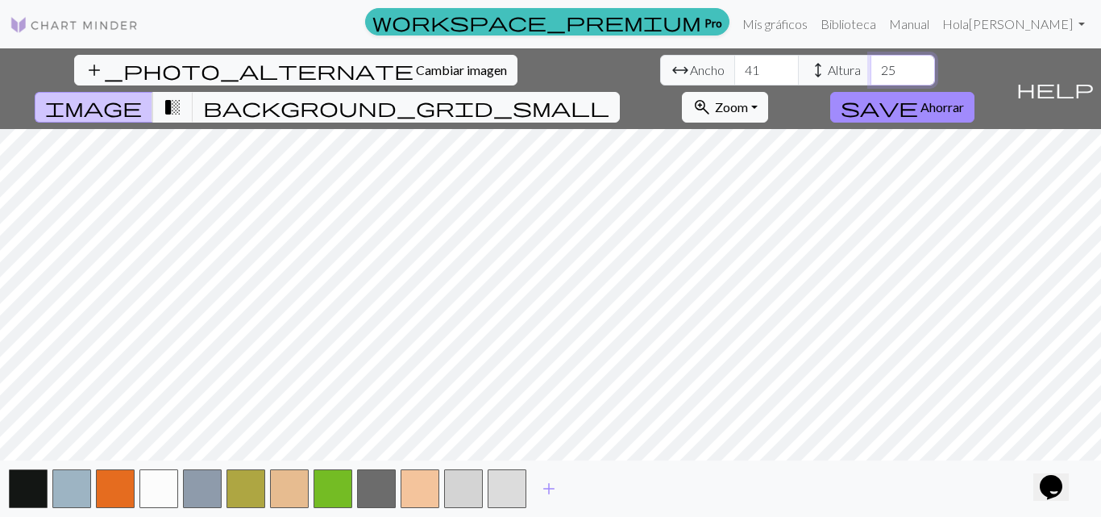
click at [871, 60] on input "25" at bounding box center [903, 70] width 64 height 31
click at [871, 58] on input "26" at bounding box center [903, 70] width 64 height 31
click at [871, 55] on input "26" at bounding box center [903, 70] width 64 height 31
click at [509, 52] on div "add_photo_alternate Cambiar imagen arrow_range Ancho 41 height Altura 26 image …" at bounding box center [504, 88] width 1009 height 81
drag, startPoint x: 509, startPoint y: 52, endPoint x: 499, endPoint y: 65, distance: 16.1
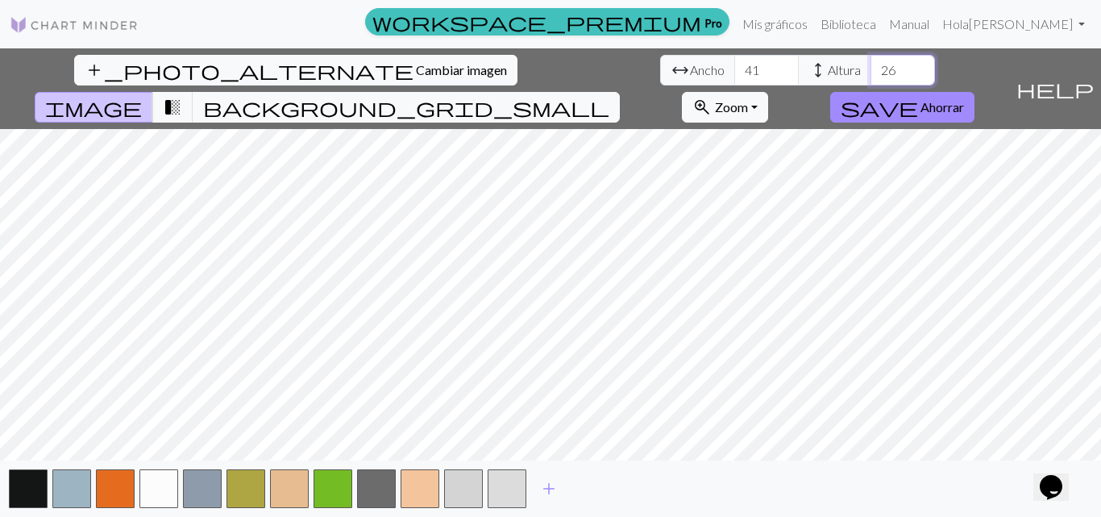
click at [499, 65] on div "add_photo_alternate Cambiar imagen arrow_range Ancho 41 height Altura 26 image …" at bounding box center [504, 88] width 1009 height 81
click at [871, 65] on input "27" at bounding box center [903, 70] width 64 height 31
click at [871, 65] on input "28" at bounding box center [903, 70] width 64 height 31
click at [871, 65] on input "29" at bounding box center [903, 70] width 64 height 31
click at [871, 66] on input "30" at bounding box center [903, 70] width 64 height 31
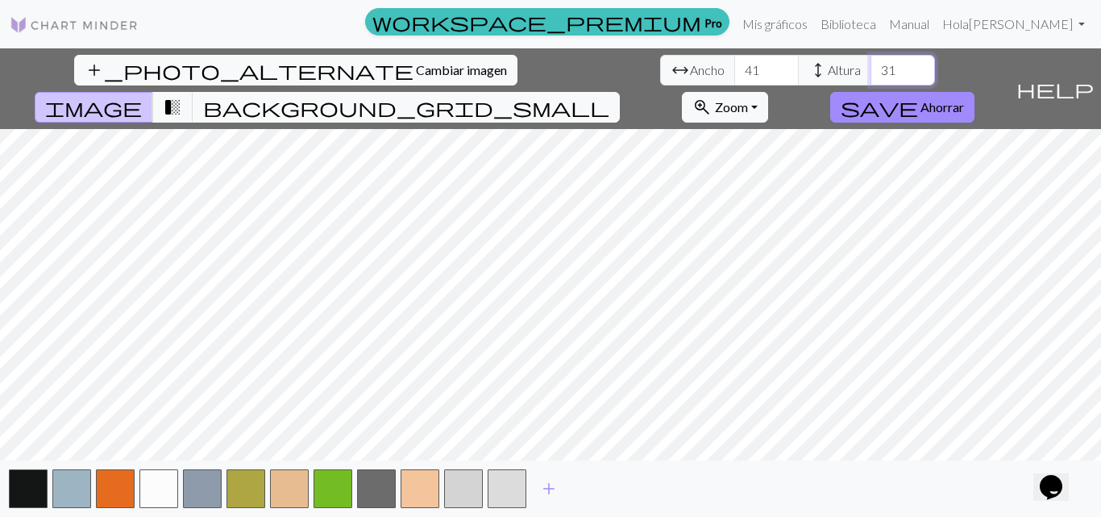
click at [871, 66] on input "31" at bounding box center [903, 70] width 64 height 31
click at [871, 66] on input "32" at bounding box center [903, 70] width 64 height 31
click at [871, 66] on input "33" at bounding box center [903, 70] width 64 height 31
click at [871, 66] on input "34" at bounding box center [903, 70] width 64 height 31
click at [871, 66] on input "35" at bounding box center [903, 70] width 64 height 31
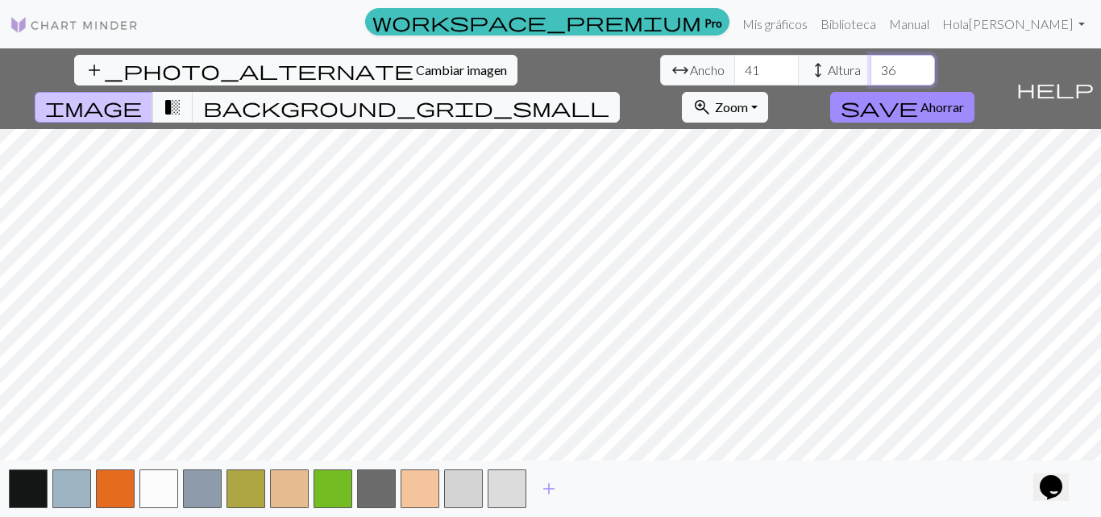
click at [871, 66] on input "36" at bounding box center [903, 70] width 64 height 31
click at [871, 66] on input "37" at bounding box center [903, 70] width 64 height 31
click at [871, 66] on input "38" at bounding box center [903, 70] width 64 height 31
click at [871, 66] on input "39" at bounding box center [903, 70] width 64 height 31
click at [871, 66] on input "40" at bounding box center [903, 70] width 64 height 31
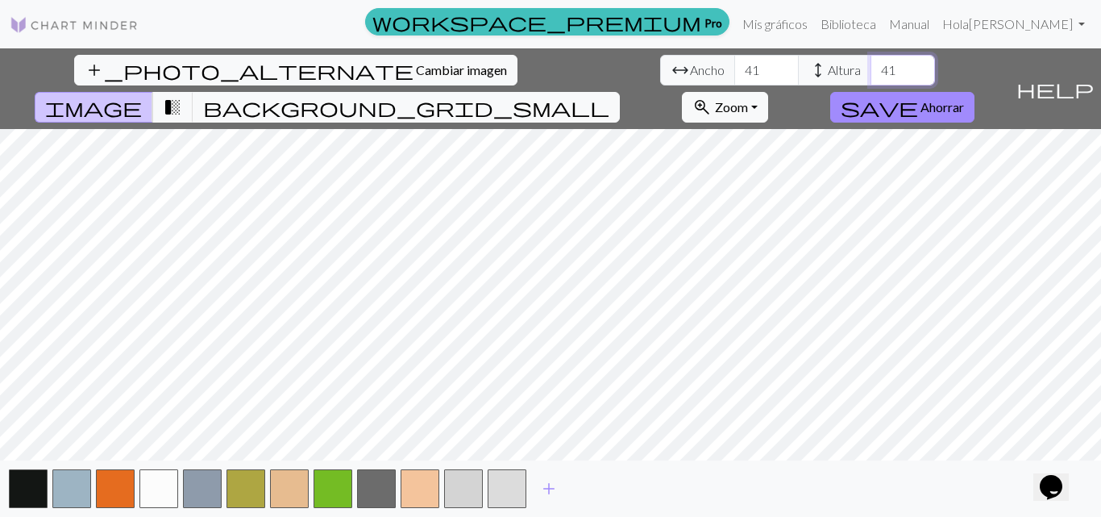
type input "41"
click at [871, 65] on input "41" at bounding box center [903, 70] width 64 height 31
click at [193, 92] on button "transition_fade" at bounding box center [172, 107] width 41 height 31
click at [610, 96] on span "background_grid_small" at bounding box center [406, 107] width 406 height 23
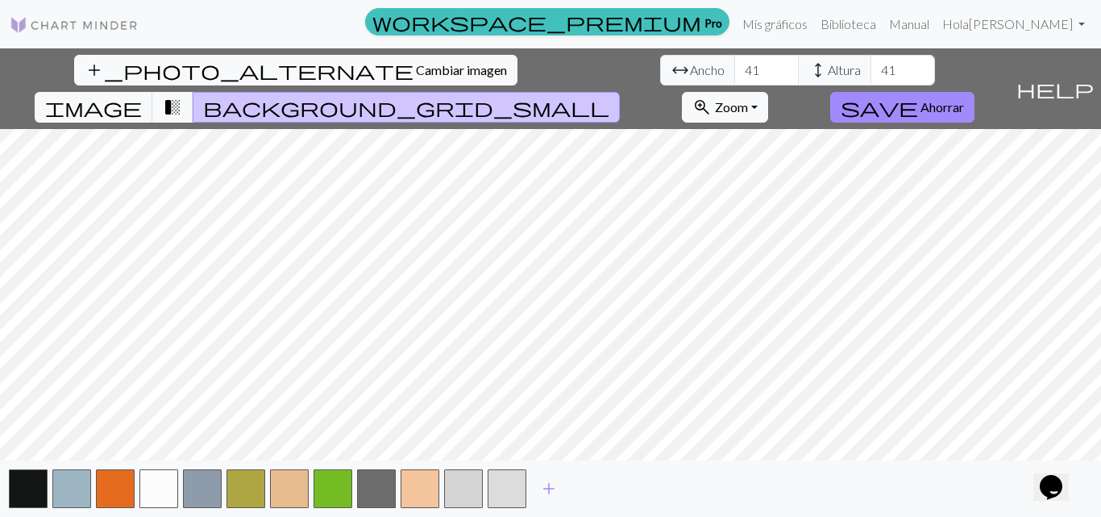
click at [610, 96] on span "background_grid_small" at bounding box center [406, 107] width 406 height 23
click at [193, 92] on button "transition_fade" at bounding box center [172, 107] width 41 height 31
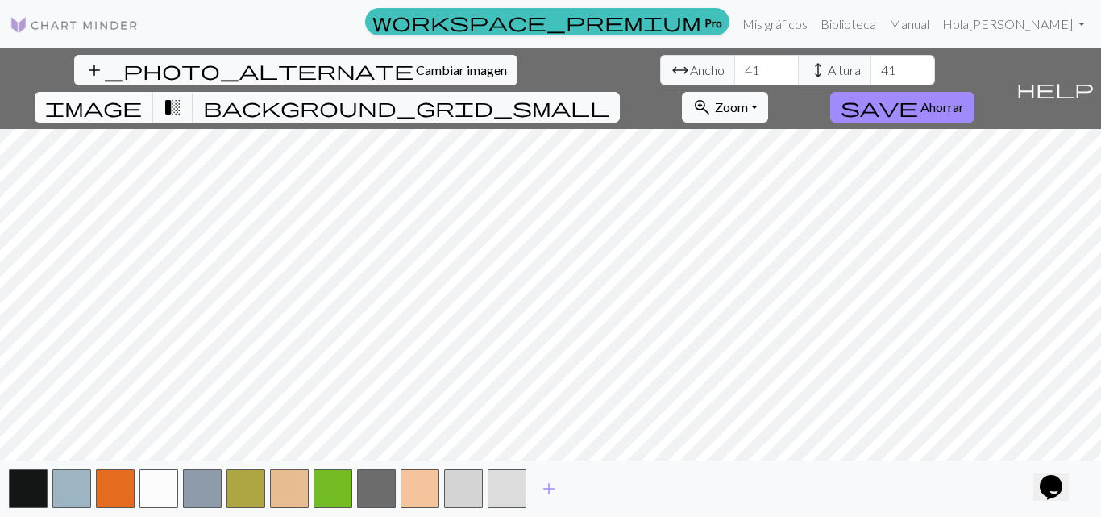
click at [153, 92] on button "image" at bounding box center [94, 107] width 119 height 31
click at [734, 72] on input "41" at bounding box center [766, 70] width 64 height 31
type input "460"
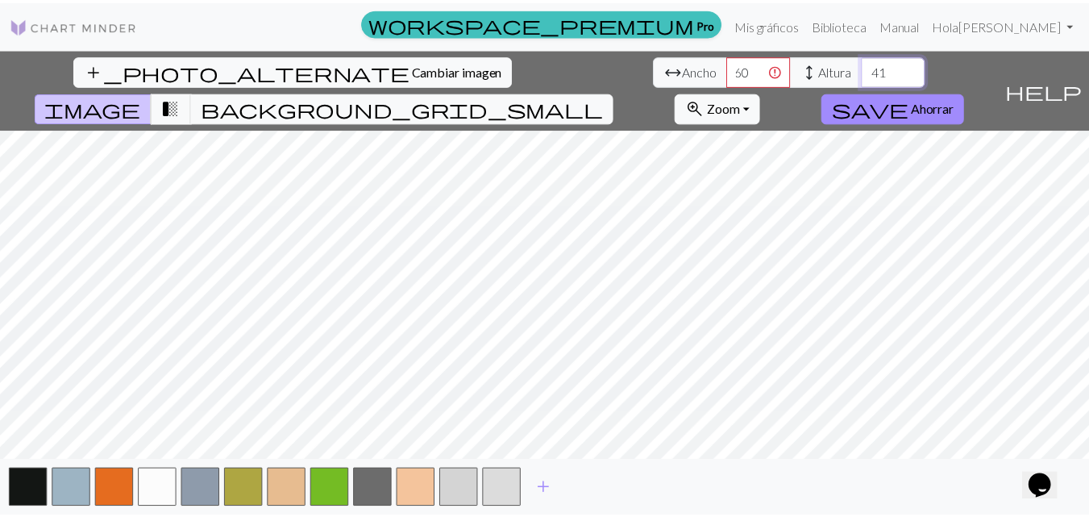
scroll to position [0, 0]
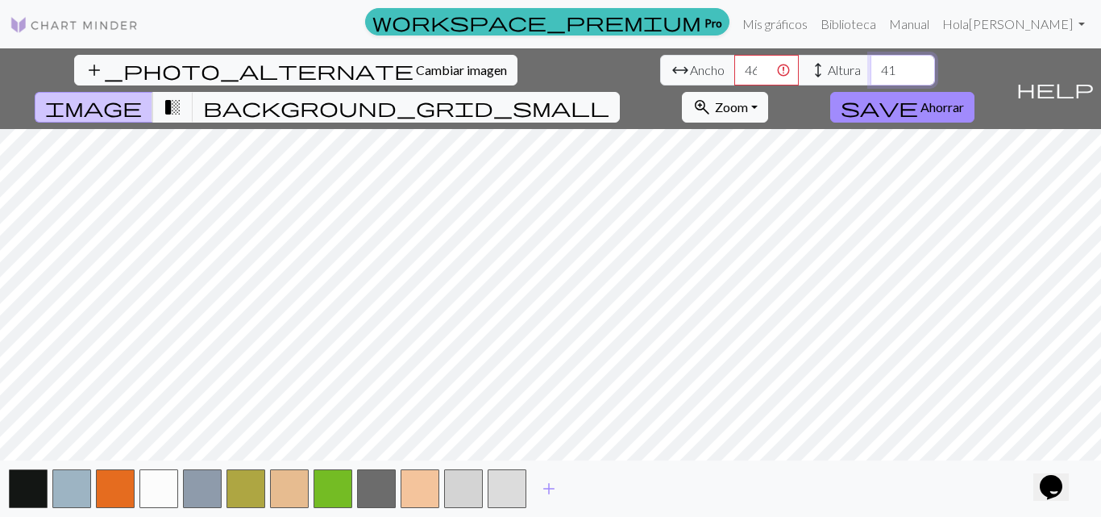
click at [871, 69] on input "41" at bounding box center [903, 70] width 64 height 31
type input "4"
type input "60"
click at [734, 75] on input "460" at bounding box center [766, 70] width 64 height 31
click at [734, 74] on input "460" at bounding box center [766, 70] width 64 height 31
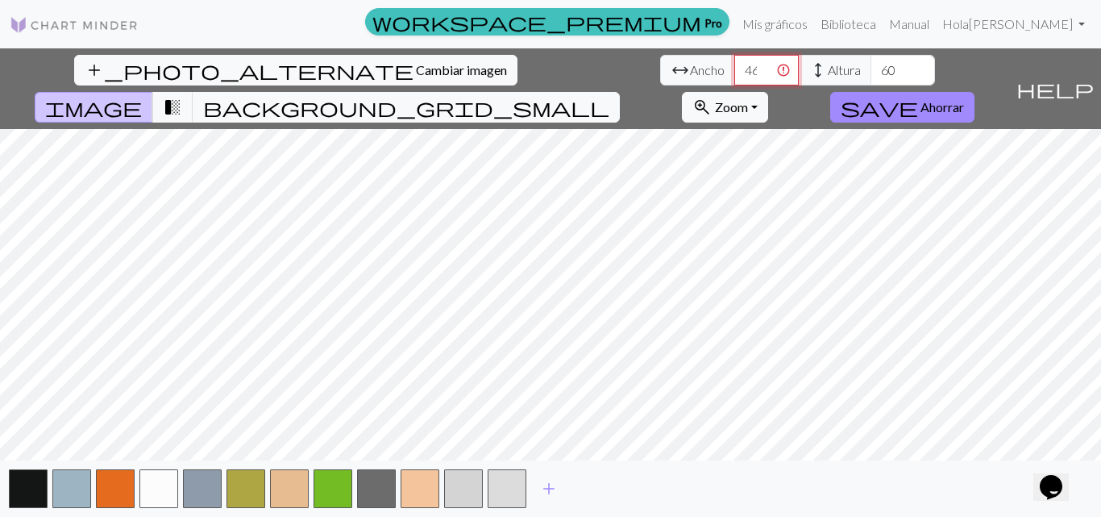
click at [734, 82] on input "460" at bounding box center [766, 70] width 64 height 31
type input "4"
type input "60"
click at [182, 96] on span "transition_fade" at bounding box center [172, 107] width 19 height 23
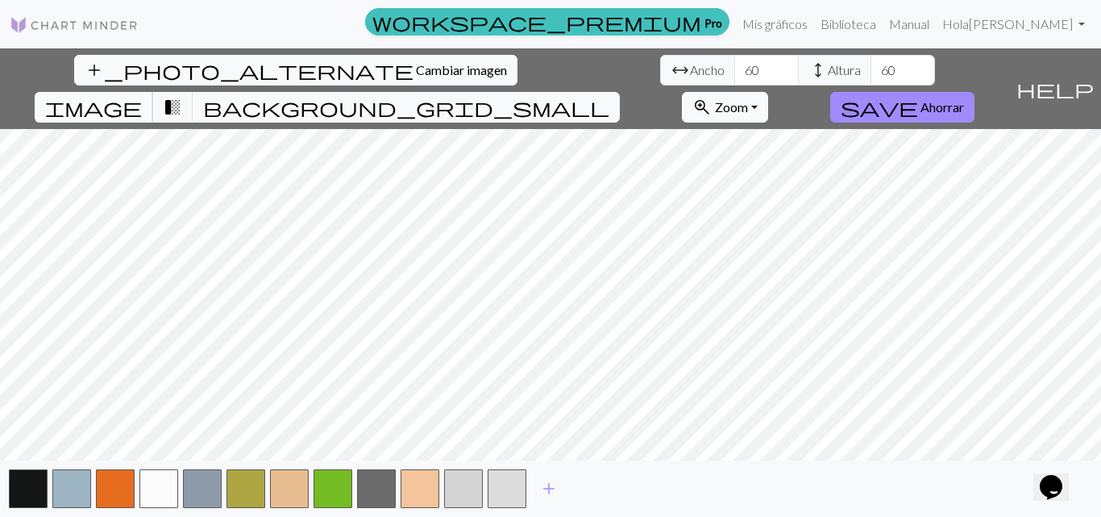
click at [142, 96] on span "image" at bounding box center [93, 107] width 97 height 23
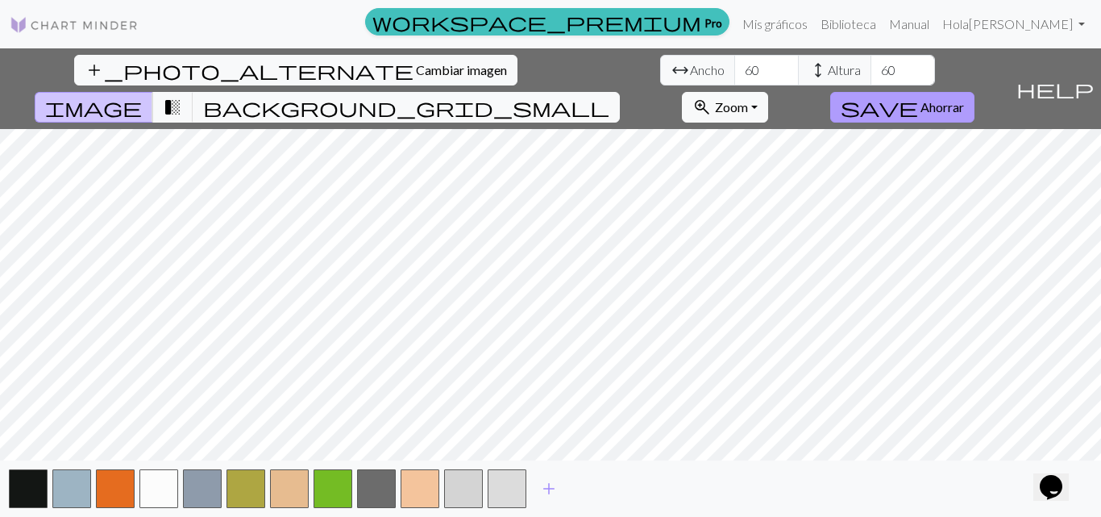
click at [964, 99] on font "Ahorrar" at bounding box center [943, 106] width 44 height 15
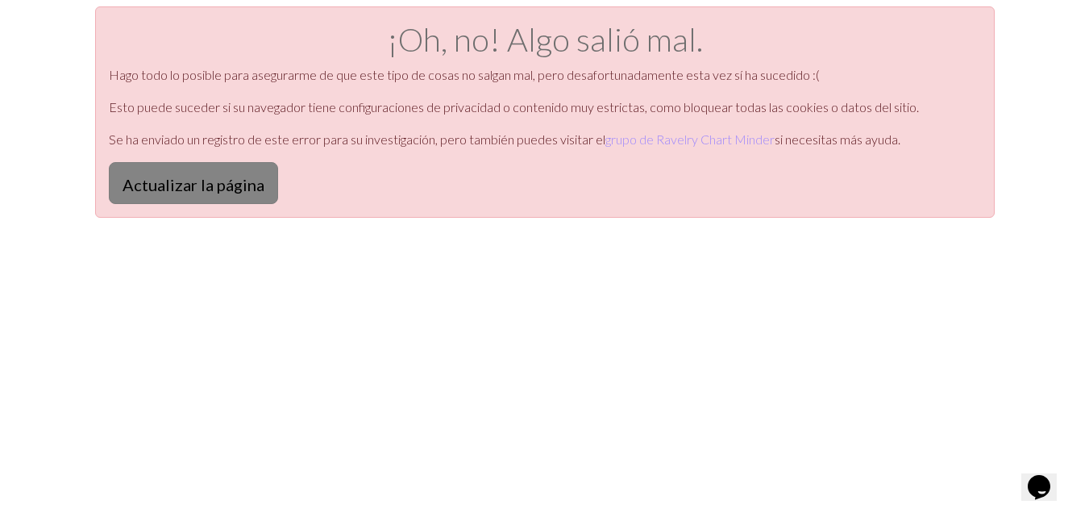
click at [175, 183] on font "Actualizar la página" at bounding box center [194, 184] width 142 height 19
click at [197, 186] on font "Actualizar la página" at bounding box center [194, 184] width 142 height 19
